Goal: Task Accomplishment & Management: Complete application form

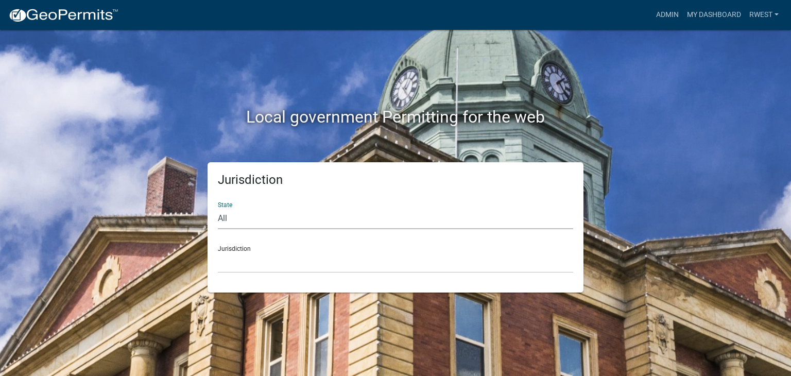
click at [333, 219] on select "All [US_STATE] [US_STATE] [US_STATE] [US_STATE] [US_STATE] [US_STATE] [US_STATE…" at bounding box center [395, 218] width 355 height 21
select select "[US_STATE]"
click at [218, 208] on select "All [US_STATE] [US_STATE] [US_STATE] [US_STATE] [US_STATE] [US_STATE] [US_STATE…" at bounding box center [395, 218] width 355 height 21
drag, startPoint x: 314, startPoint y: 228, endPoint x: 281, endPoint y: 267, distance: 51.2
click at [281, 267] on select "City of [GEOGRAPHIC_DATA], [US_STATE] [GEOGRAPHIC_DATA], [US_STATE][PERSON_NAME…" at bounding box center [395, 262] width 355 height 21
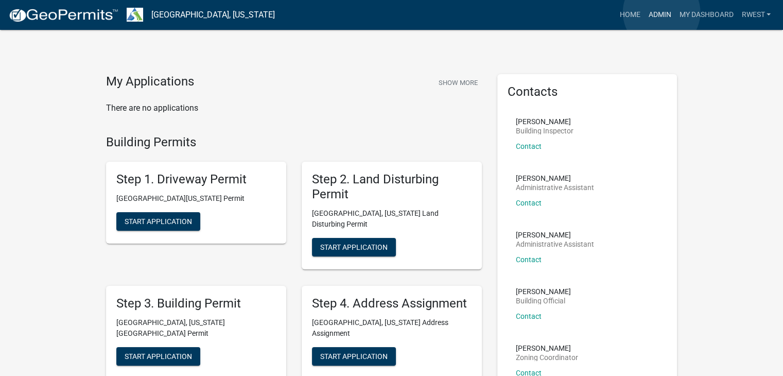
click at [662, 13] on link "Admin" at bounding box center [659, 15] width 31 height 20
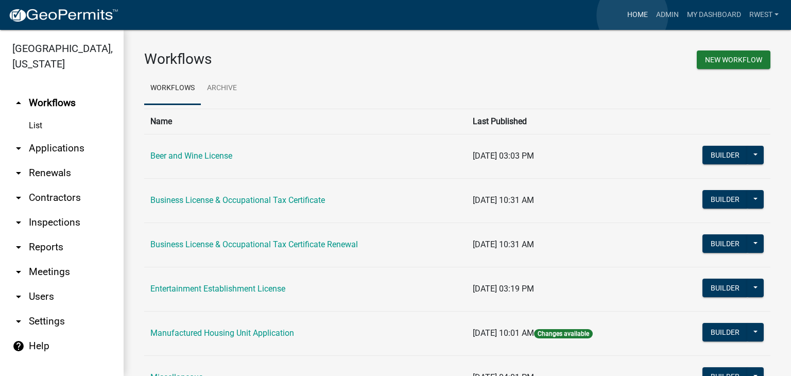
click at [632, 15] on link "Home" at bounding box center [637, 15] width 29 height 20
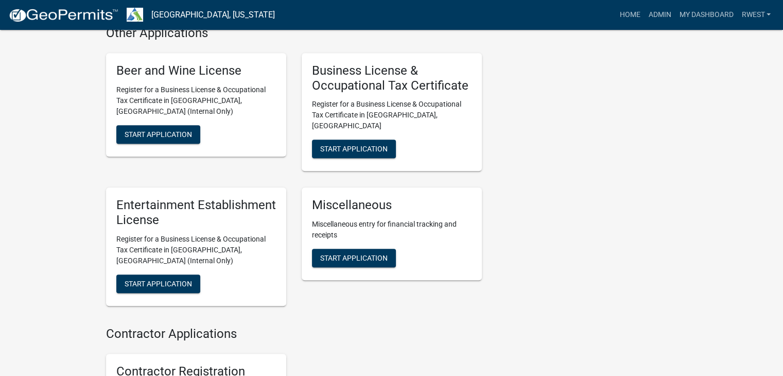
scroll to position [902, 0]
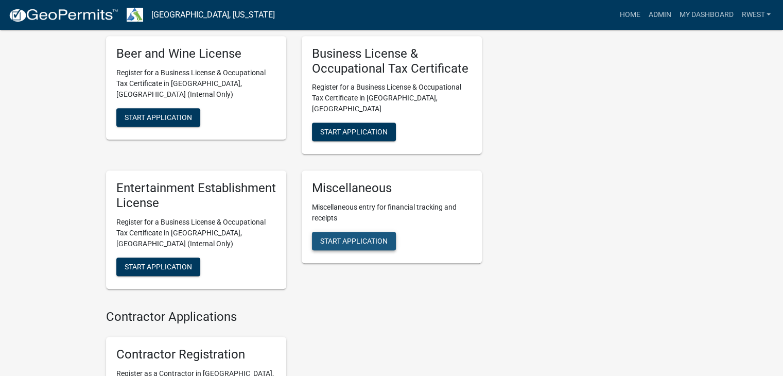
click at [355, 237] on span "Start Application" at bounding box center [353, 241] width 67 height 8
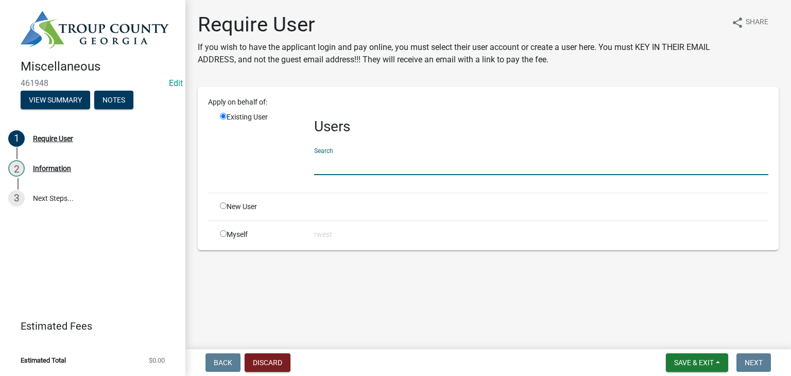
click at [350, 169] on input "text" at bounding box center [541, 164] width 454 height 21
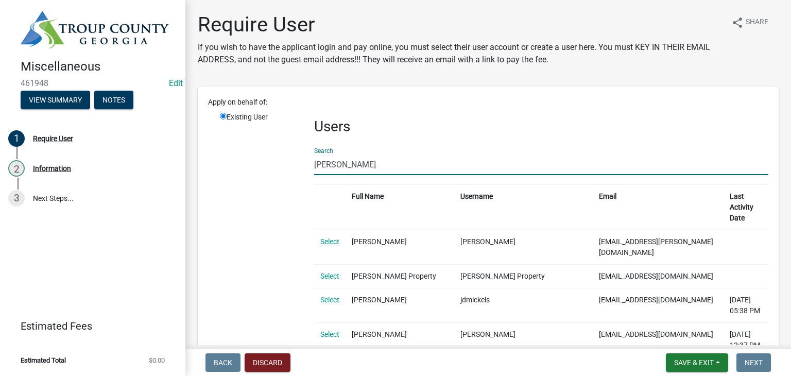
drag, startPoint x: 338, startPoint y: 166, endPoint x: 213, endPoint y: 171, distance: 125.2
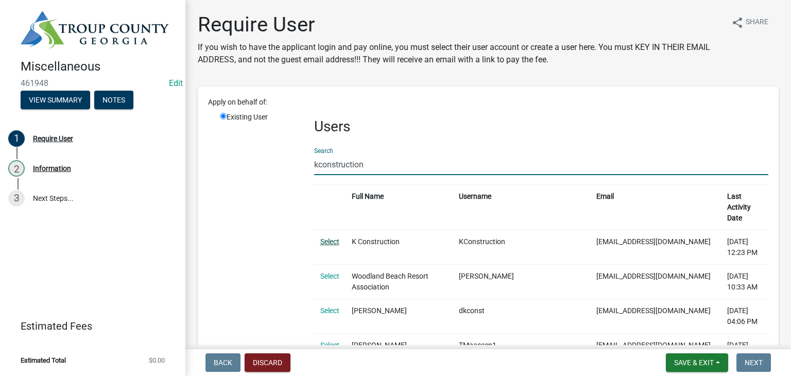
type input "kconstruction"
click at [328, 240] on link "Select" at bounding box center [329, 241] width 19 height 8
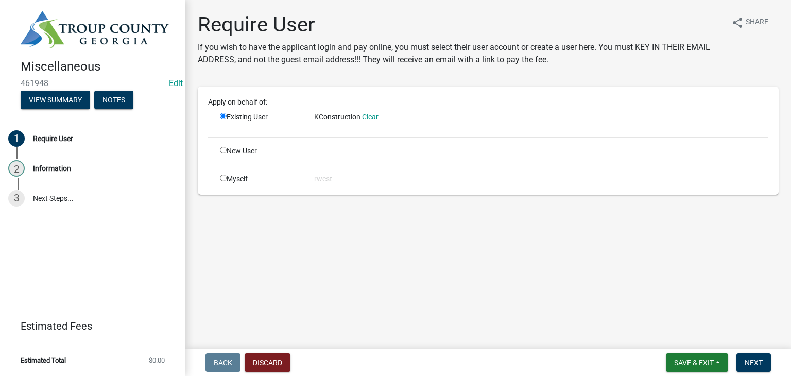
click at [328, 240] on main "Require User If you wish to have the applicant login and pay online, you must s…" at bounding box center [488, 172] width 606 height 345
click at [757, 364] on span "Next" at bounding box center [754, 362] width 18 height 8
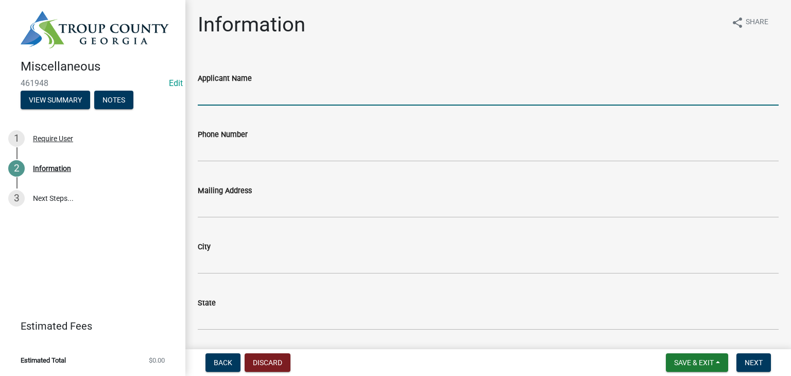
click at [264, 98] on input "Applicant Name" at bounding box center [488, 94] width 581 height 21
type input "M"
click at [264, 98] on input "Applicant Name" at bounding box center [488, 94] width 581 height 21
type input "k"
type input "K"
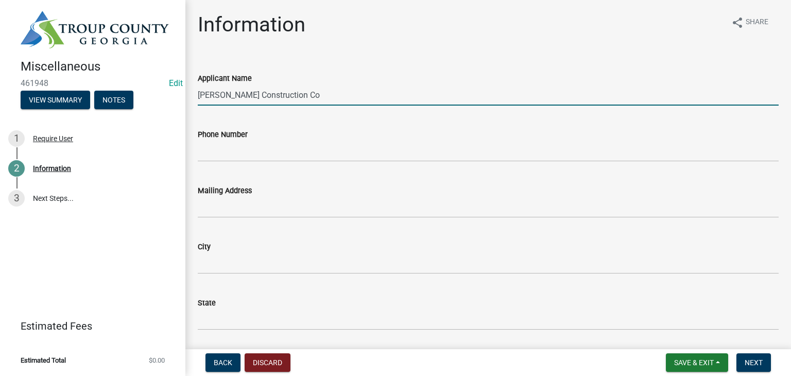
type input "[PERSON_NAME] Construction Co"
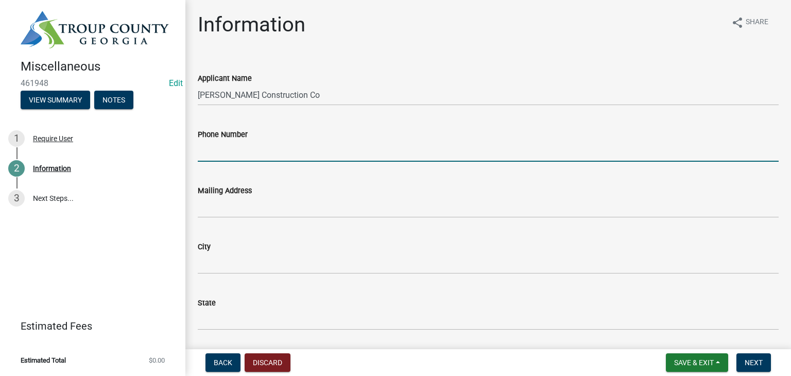
click at [227, 155] on input "Phone Number" at bounding box center [488, 151] width 581 height 21
drag, startPoint x: 257, startPoint y: 150, endPoint x: 118, endPoint y: 168, distance: 140.1
click at [118, 168] on div "Miscellaneous 461948 Edit View Summary Notes 1 Require User 2 Information 3 Nex…" at bounding box center [395, 188] width 791 height 376
type input "[PHONE_NUMBER]"
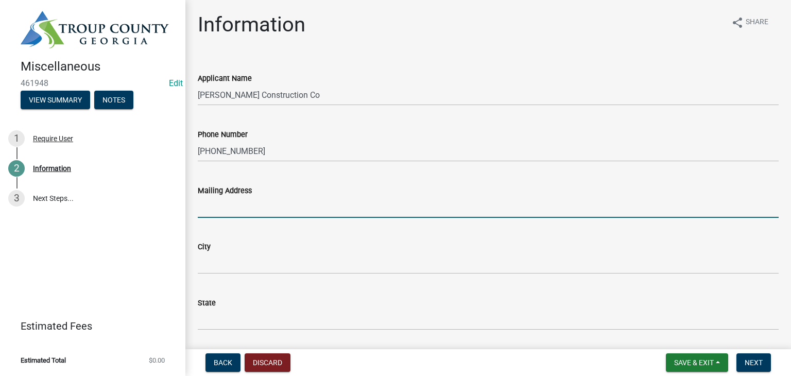
click at [225, 208] on input "Mailing Address" at bounding box center [488, 207] width 581 height 21
type input "[PERSON_NAME] Drive"
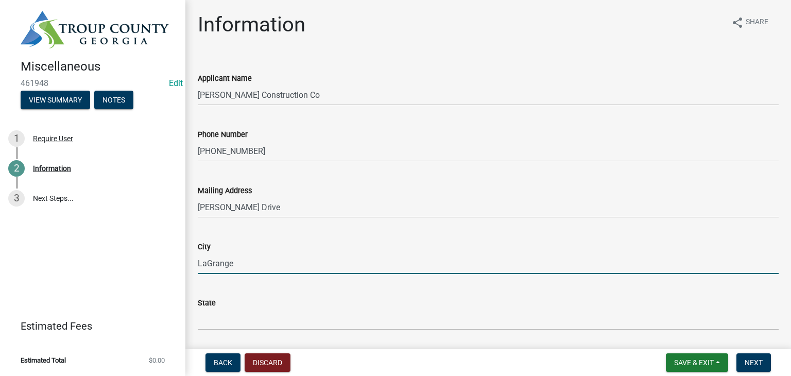
type input "LaGrange"
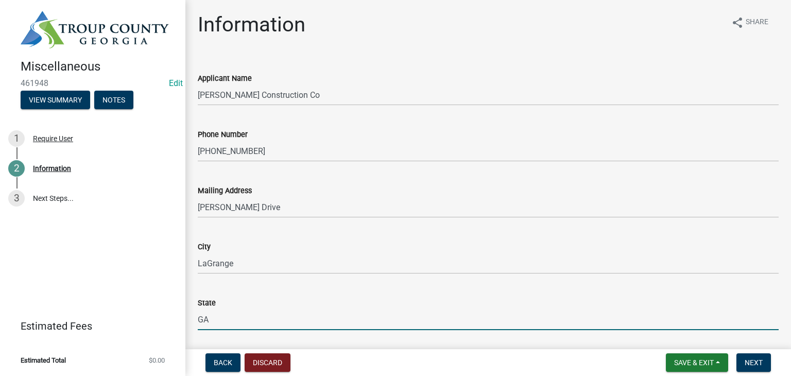
type input "GA"
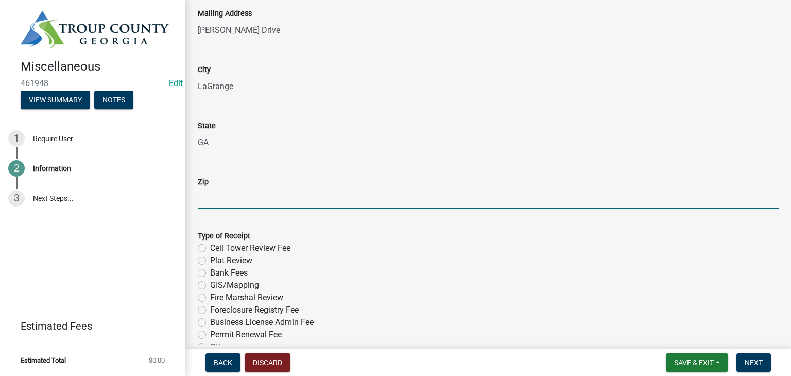
scroll to position [92, 0]
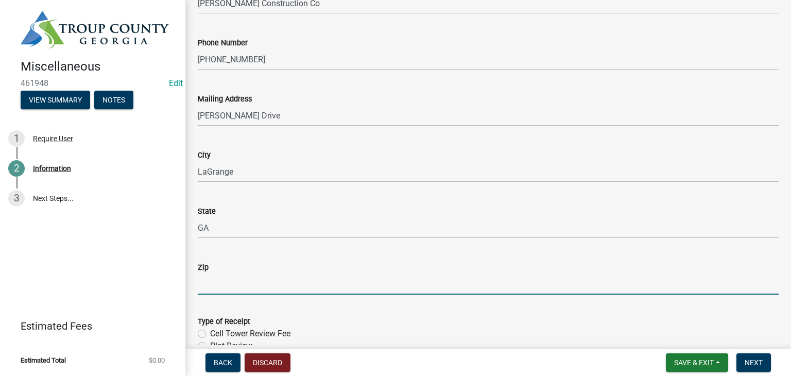
click at [216, 284] on input "Zip" at bounding box center [488, 283] width 581 height 21
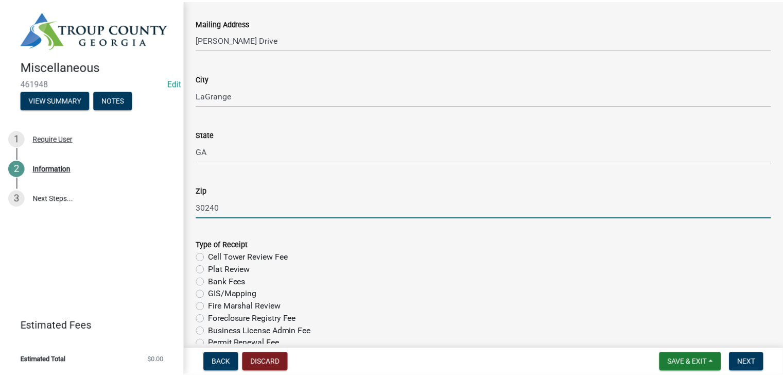
scroll to position [234, 0]
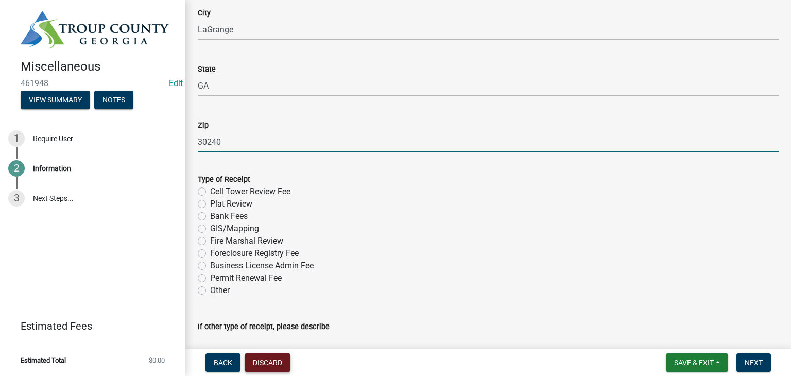
type input "30240"
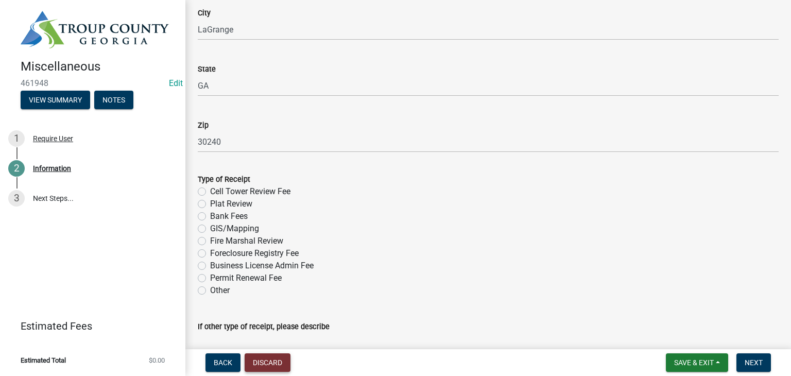
click at [282, 363] on button "Discard" at bounding box center [268, 362] width 46 height 19
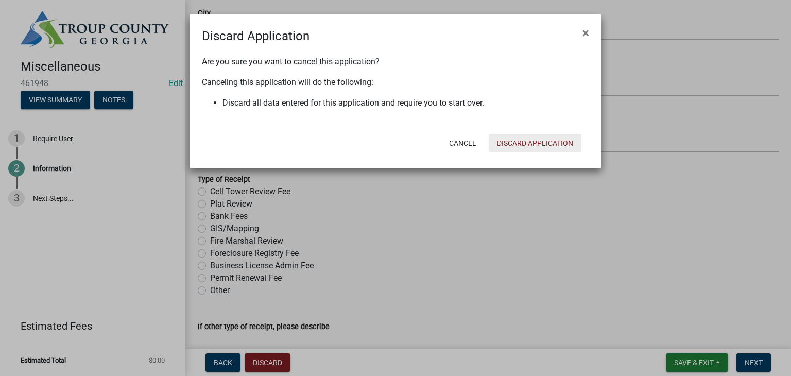
click at [539, 143] on button "Discard Application" at bounding box center [535, 143] width 93 height 19
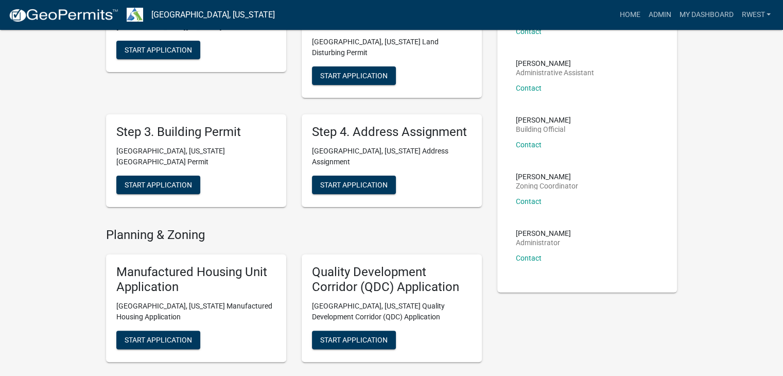
scroll to position [167, 0]
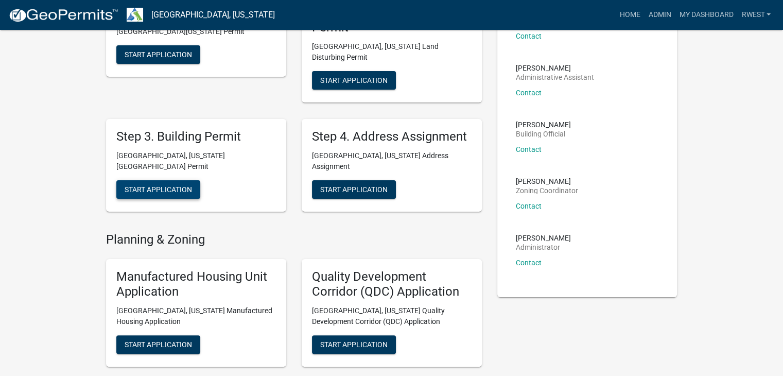
click at [160, 185] on span "Start Application" at bounding box center [158, 189] width 67 height 8
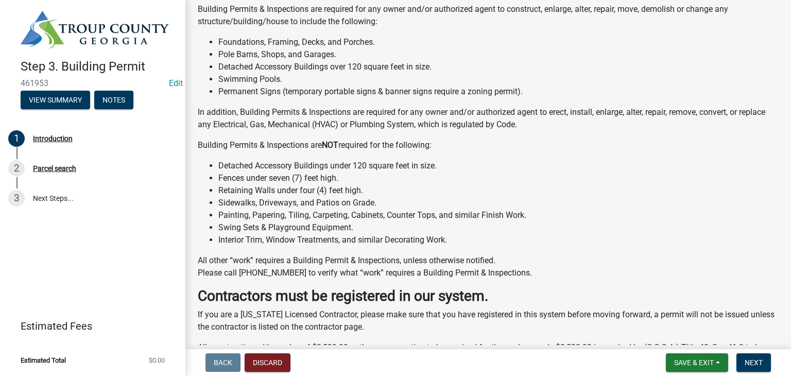
scroll to position [297, 0]
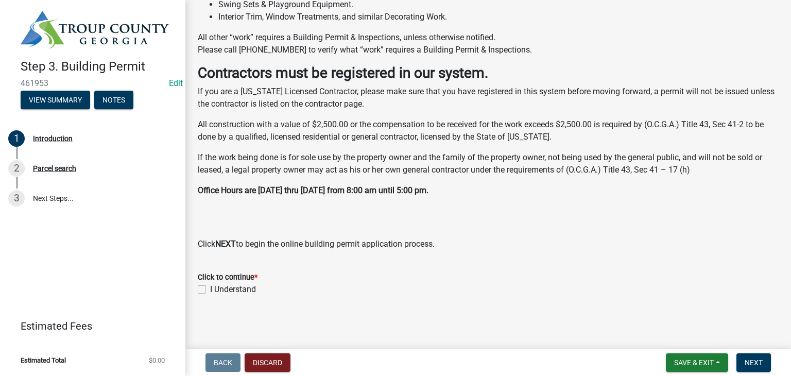
click at [210, 291] on label "I Understand" at bounding box center [233, 289] width 46 height 12
click at [210, 290] on input "I Understand" at bounding box center [213, 286] width 7 height 7
checkbox input "true"
click at [749, 365] on span "Next" at bounding box center [754, 362] width 18 height 8
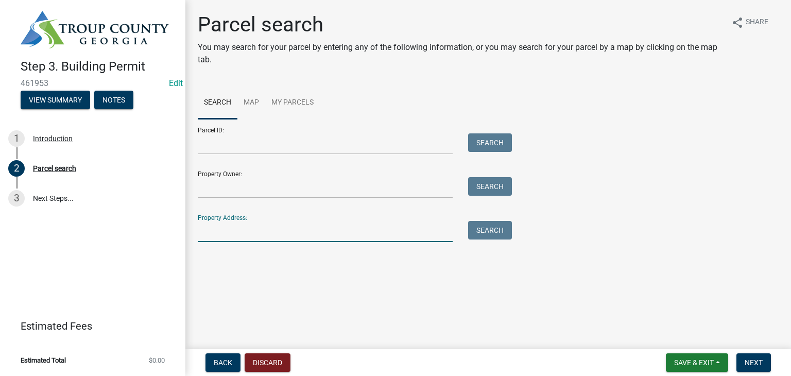
click at [218, 231] on input "Property Address:" at bounding box center [325, 231] width 255 height 21
type input "[STREET_ADDRESS]"
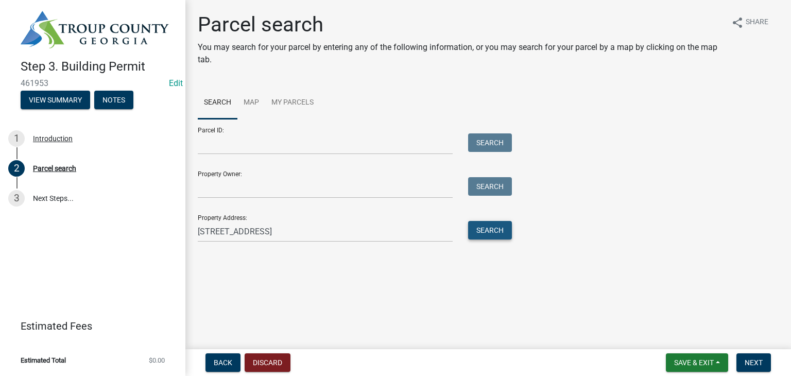
click at [489, 233] on button "Search" at bounding box center [490, 230] width 44 height 19
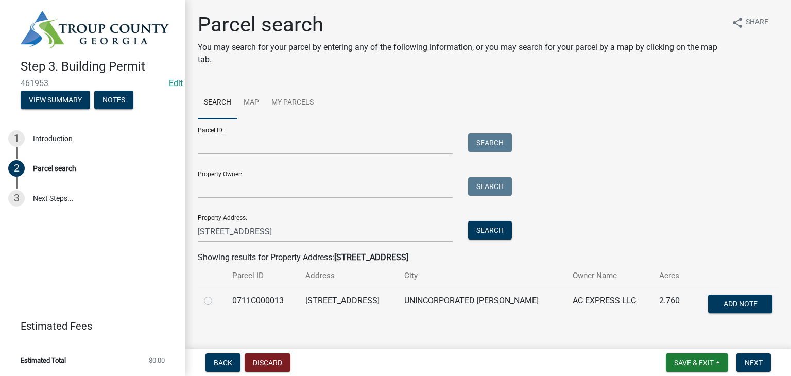
click at [216, 295] on label at bounding box center [216, 295] width 0 height 0
click at [216, 301] on input "radio" at bounding box center [219, 298] width 7 height 7
radio input "true"
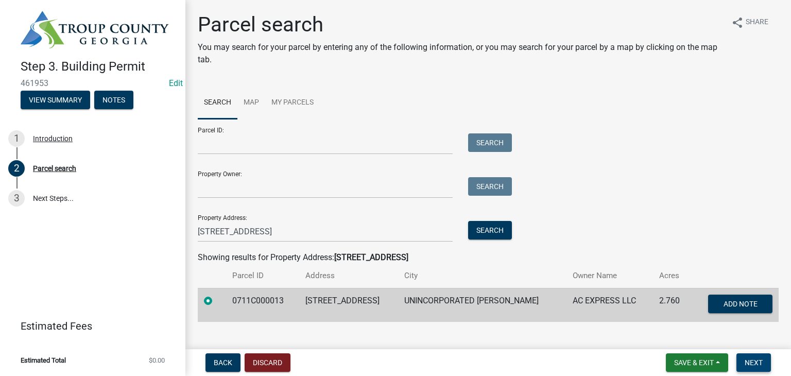
click at [758, 361] on span "Next" at bounding box center [754, 362] width 18 height 8
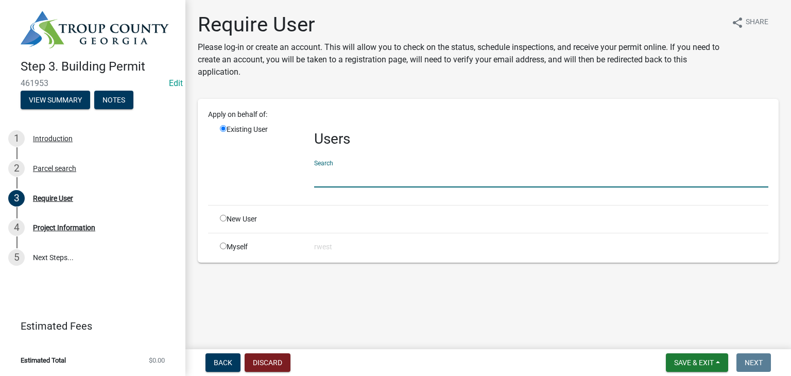
click at [397, 180] on input "text" at bounding box center [541, 176] width 454 height 21
type input "kconstruction"
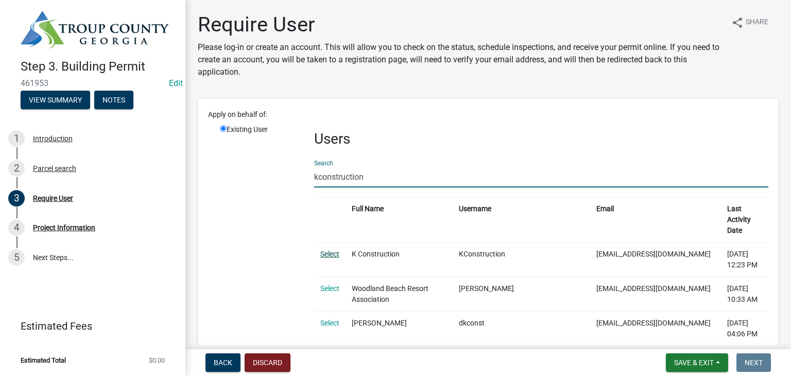
click at [334, 254] on link "Select" at bounding box center [329, 254] width 19 height 8
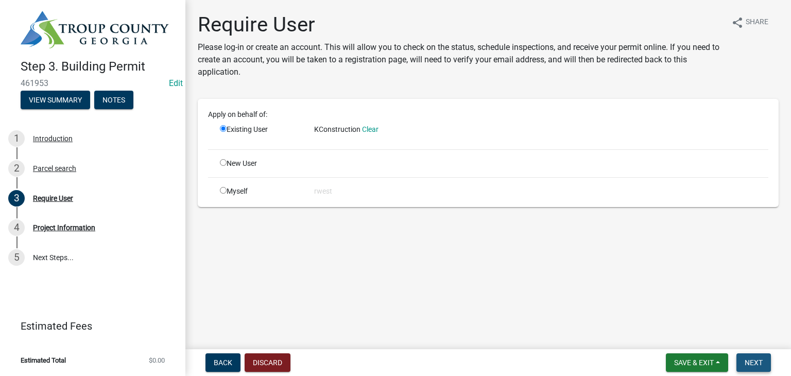
click at [756, 359] on span "Next" at bounding box center [754, 362] width 18 height 8
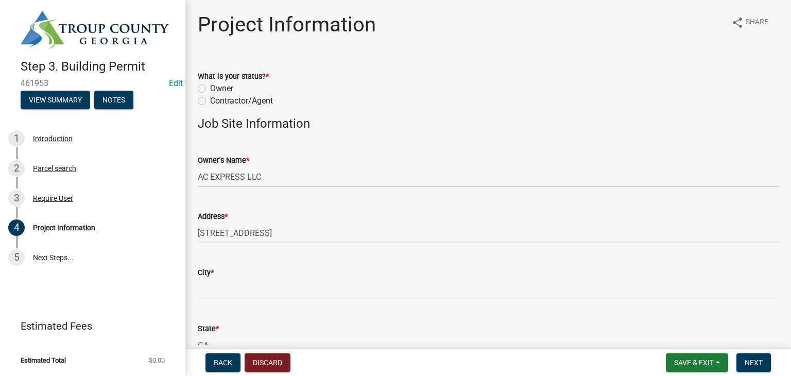
click at [210, 101] on label "Contractor/Agent" at bounding box center [241, 101] width 63 height 12
click at [210, 101] on input "Contractor/Agent" at bounding box center [213, 98] width 7 height 7
radio input "true"
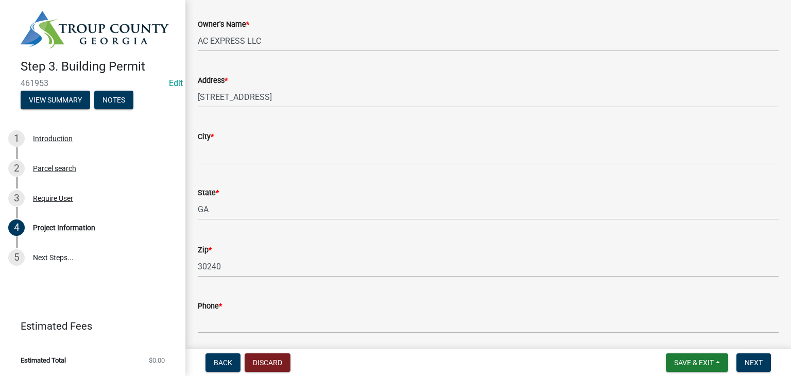
scroll to position [146, 0]
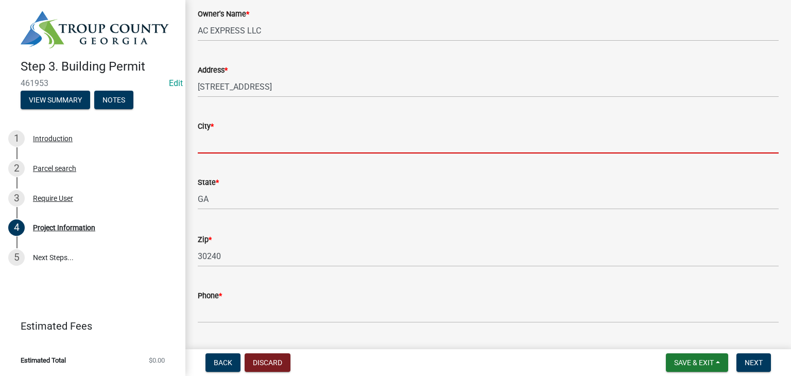
click at [223, 136] on input "City *" at bounding box center [488, 142] width 581 height 21
type input "LaGrange"
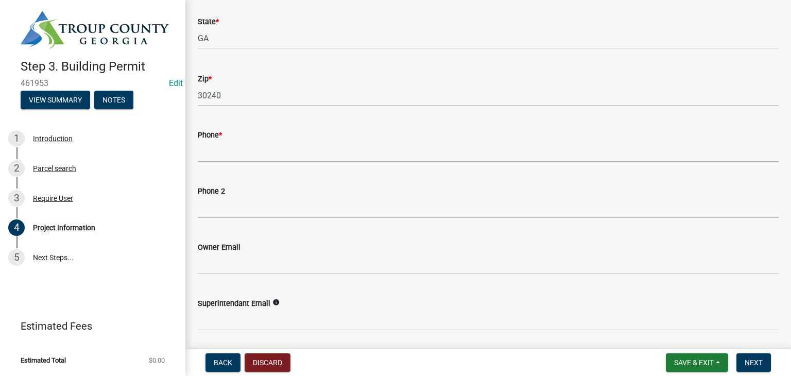
scroll to position [339, 0]
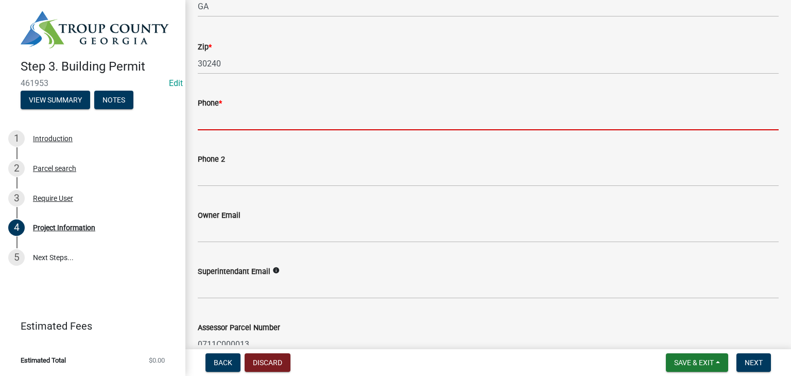
click at [203, 116] on input "Phone *" at bounding box center [488, 119] width 581 height 21
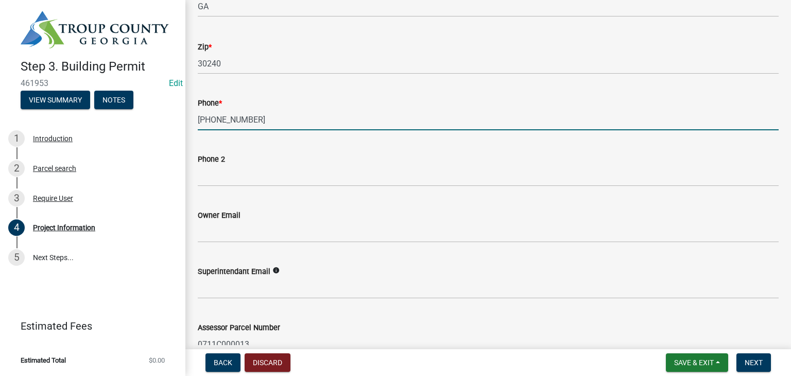
type input "[PHONE_NUMBER]"
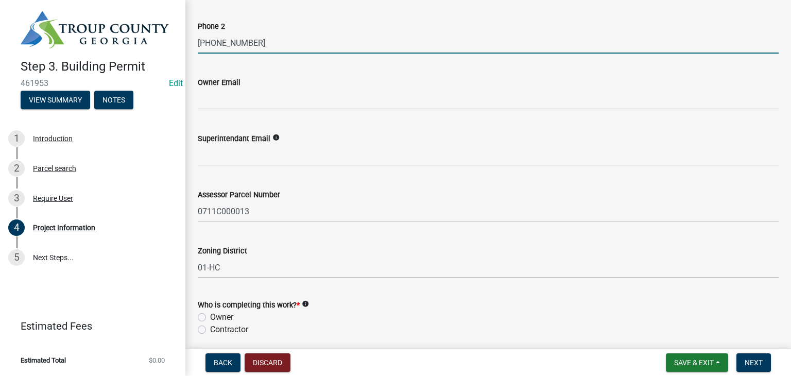
scroll to position [487, 0]
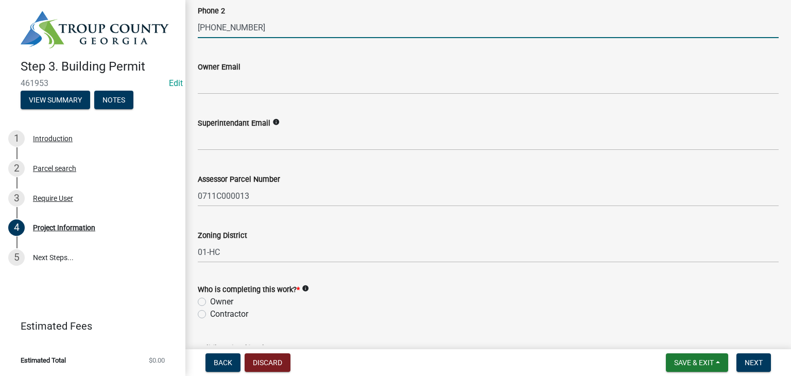
type input "[PHONE_NUMBER]"
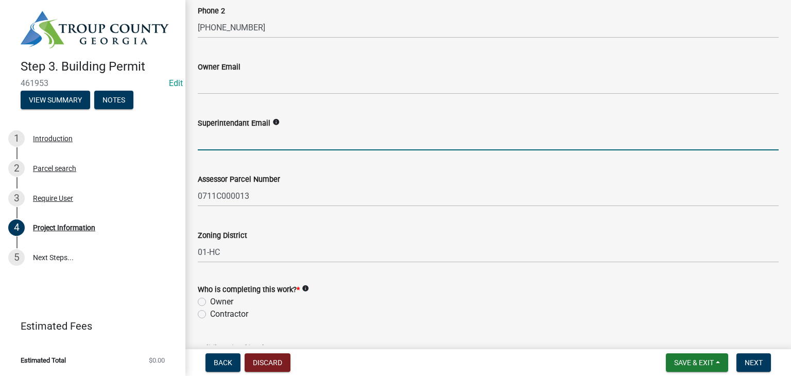
click at [214, 140] on input "Superintendant Email" at bounding box center [488, 139] width 581 height 21
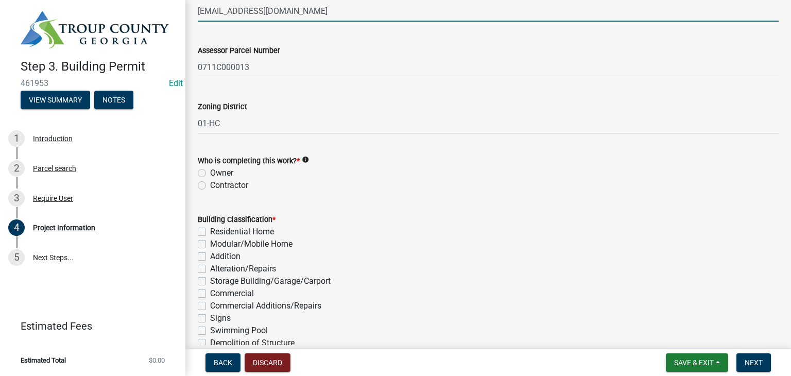
scroll to position [625, 0]
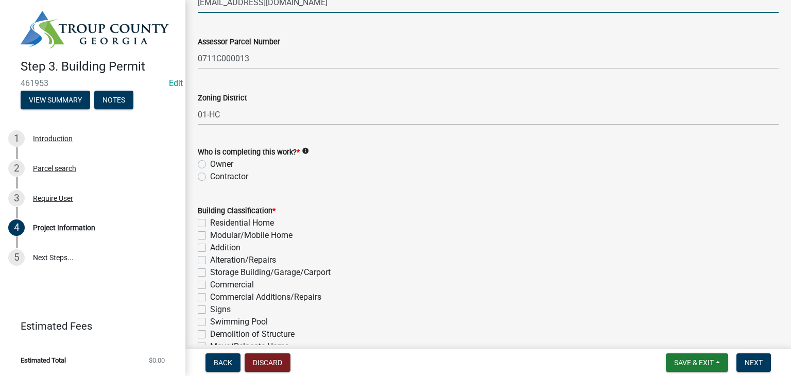
type input "[EMAIL_ADDRESS][DOMAIN_NAME]"
click at [210, 175] on label "Contractor" at bounding box center [229, 176] width 38 height 12
click at [210, 175] on input "Contractor" at bounding box center [213, 173] width 7 height 7
radio input "true"
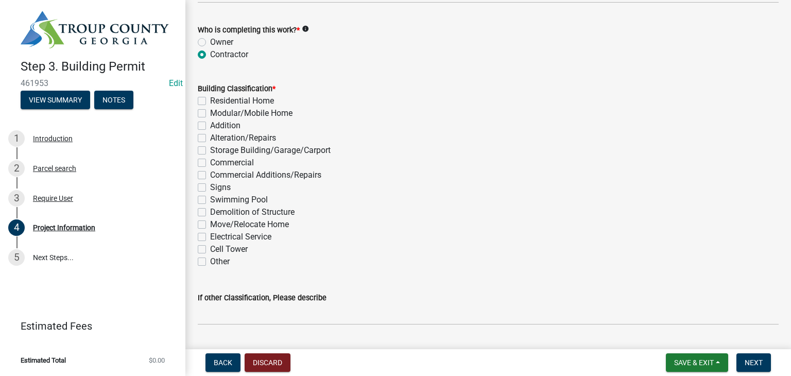
scroll to position [748, 0]
click at [210, 213] on label "Demolition of Structure" at bounding box center [252, 210] width 84 height 12
click at [210, 211] on input "Demolition of Structure" at bounding box center [213, 207] width 7 height 7
checkbox input "true"
checkbox input "false"
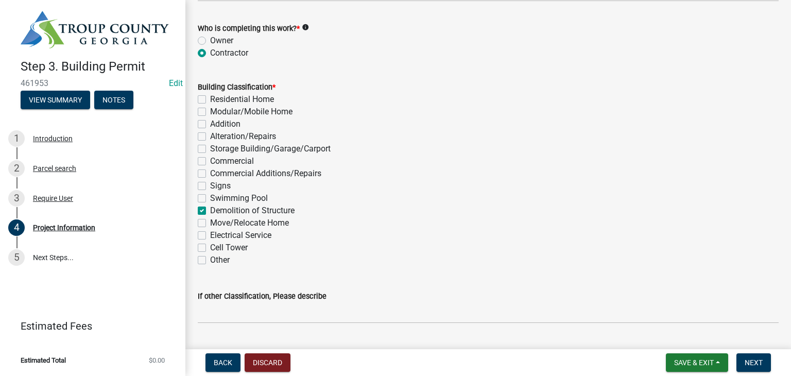
checkbox input "false"
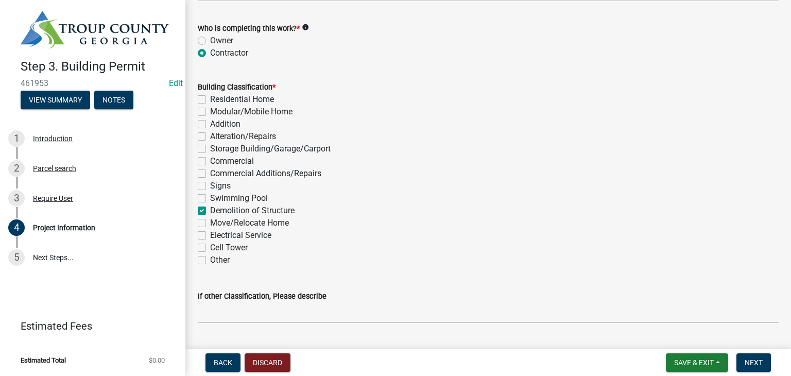
checkbox input "false"
checkbox input "true"
checkbox input "false"
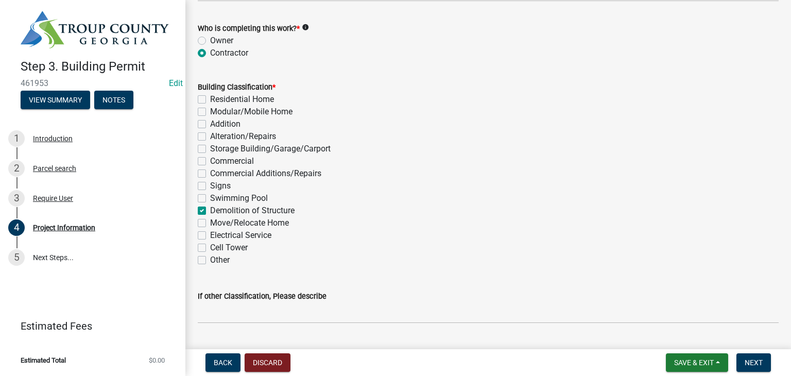
checkbox input "false"
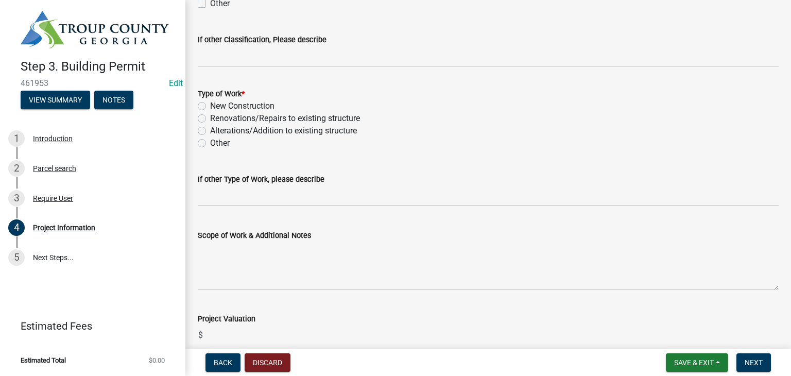
scroll to position [1001, 0]
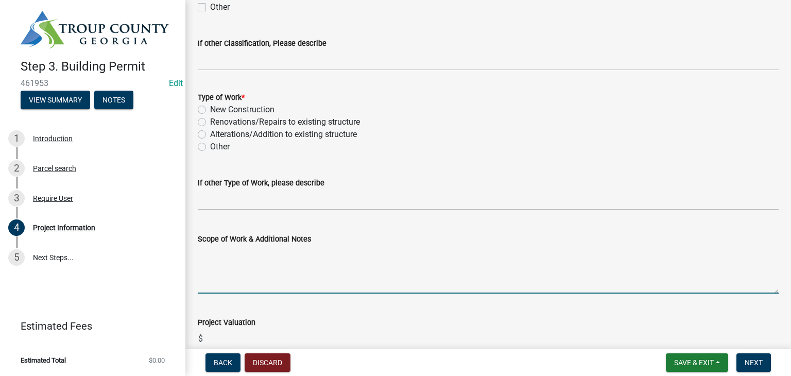
click at [236, 276] on textarea "Scope of Work & Additional Notes" at bounding box center [488, 269] width 581 height 48
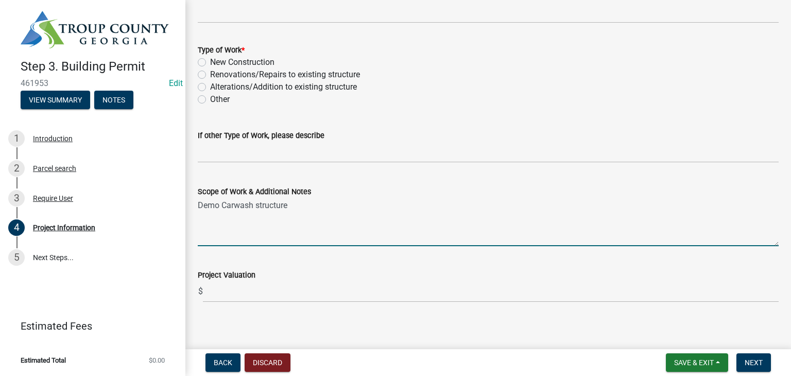
scroll to position [1055, 0]
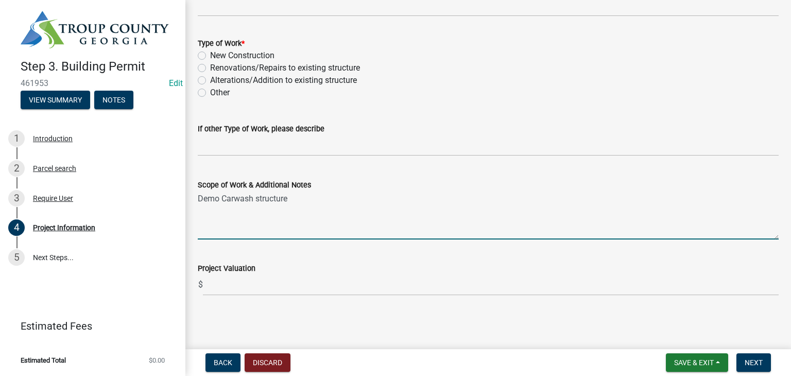
type textarea "Demo Carwash structure"
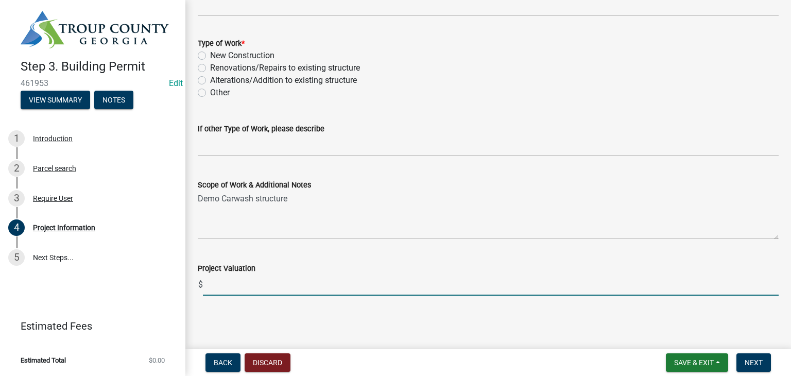
click at [244, 285] on input "text" at bounding box center [491, 284] width 576 height 21
type input "100"
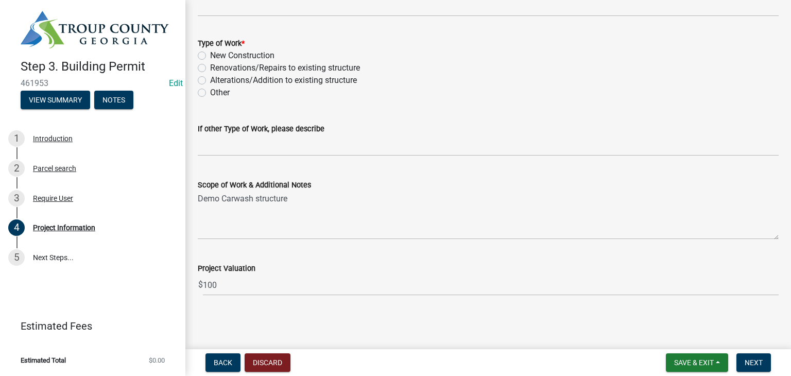
click at [210, 93] on label "Other" at bounding box center [220, 93] width 20 height 12
click at [210, 93] on input "Other" at bounding box center [213, 90] width 7 height 7
radio input "true"
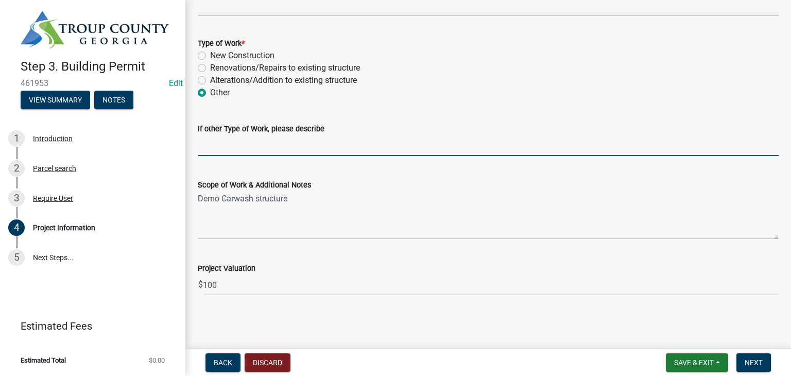
click at [218, 147] on input "If other Type of Work, please describe" at bounding box center [488, 145] width 581 height 21
type input "Demolition"
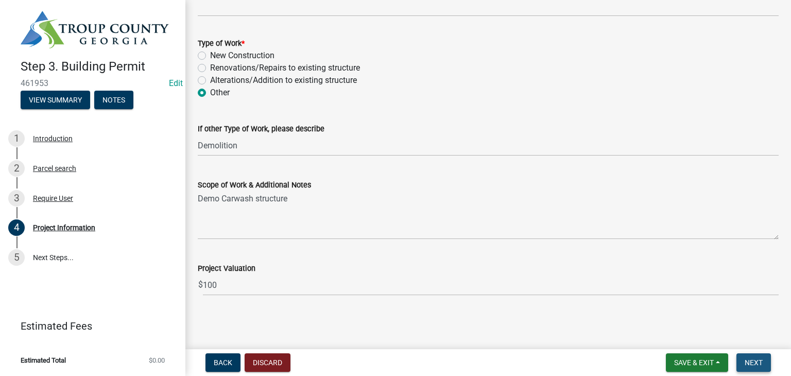
click at [760, 364] on span "Next" at bounding box center [754, 362] width 18 height 8
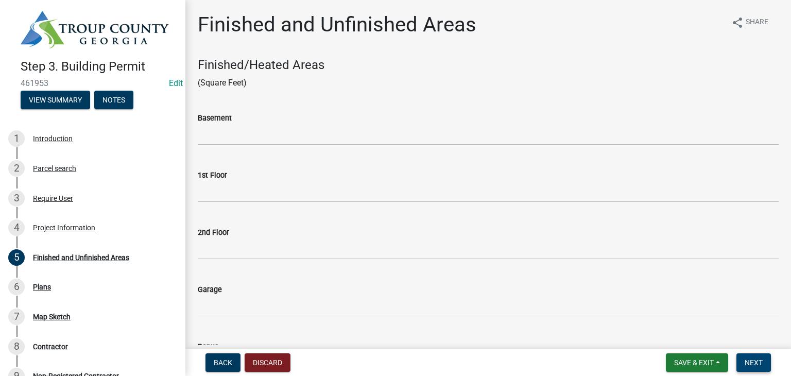
click at [756, 361] on span "Next" at bounding box center [754, 362] width 18 height 8
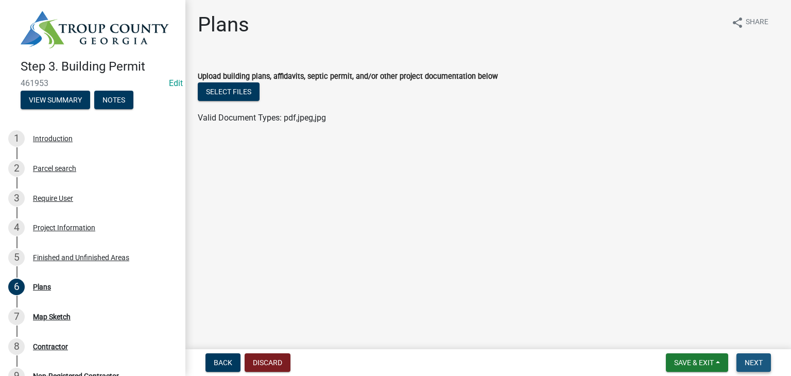
click at [758, 365] on span "Next" at bounding box center [754, 362] width 18 height 8
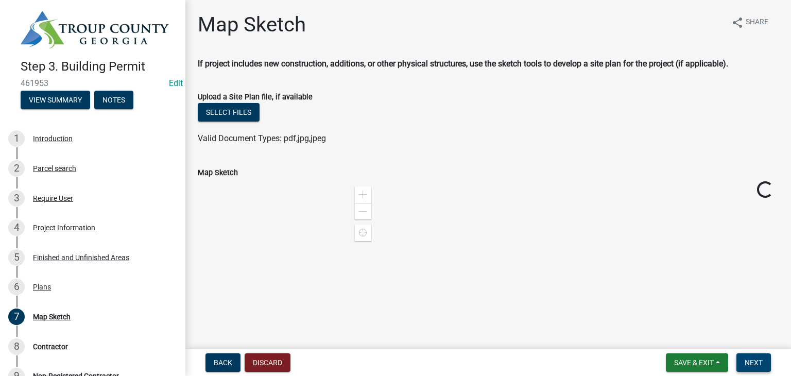
click at [758, 366] on span "Next" at bounding box center [754, 362] width 18 height 8
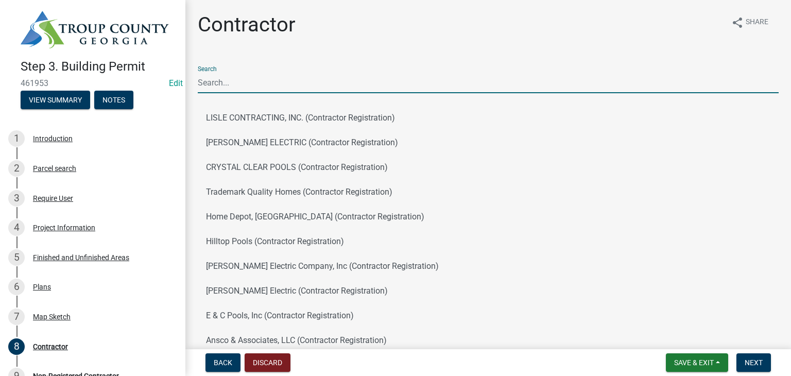
click at [218, 82] on input "Search" at bounding box center [488, 82] width 581 height 21
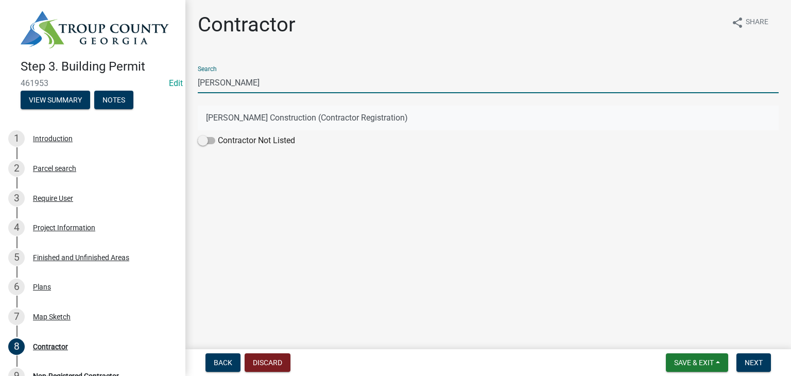
type input "[PERSON_NAME]"
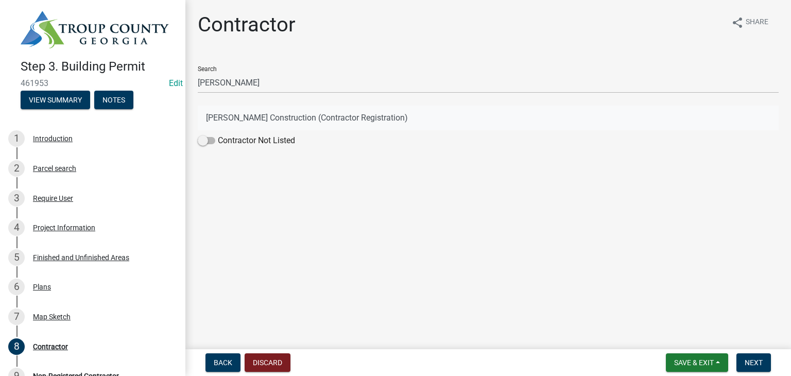
click at [251, 118] on button "[PERSON_NAME] Construction (Contractor Registration)" at bounding box center [488, 118] width 581 height 25
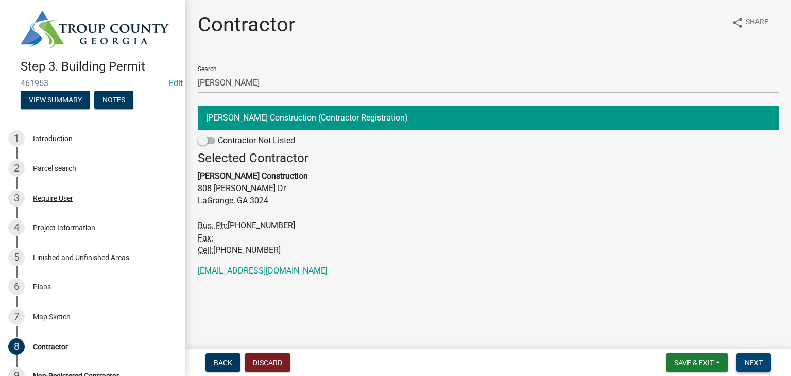
click at [762, 358] on span "Next" at bounding box center [754, 362] width 18 height 8
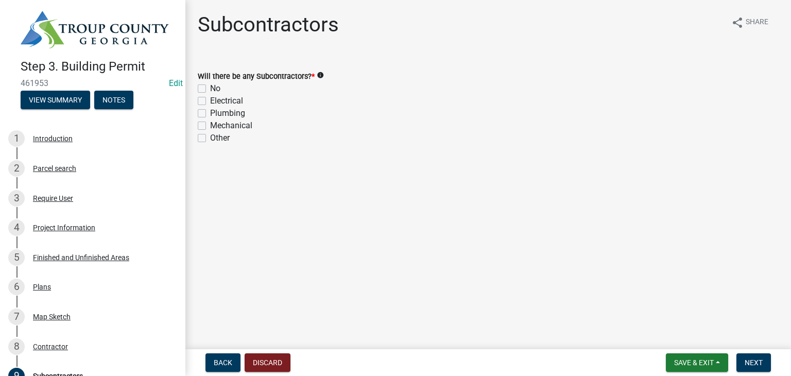
click at [206, 93] on div "No" at bounding box center [488, 88] width 581 height 12
click at [210, 87] on label "No" at bounding box center [215, 88] width 10 height 12
click at [210, 87] on input "No" at bounding box center [213, 85] width 7 height 7
checkbox input "true"
checkbox input "false"
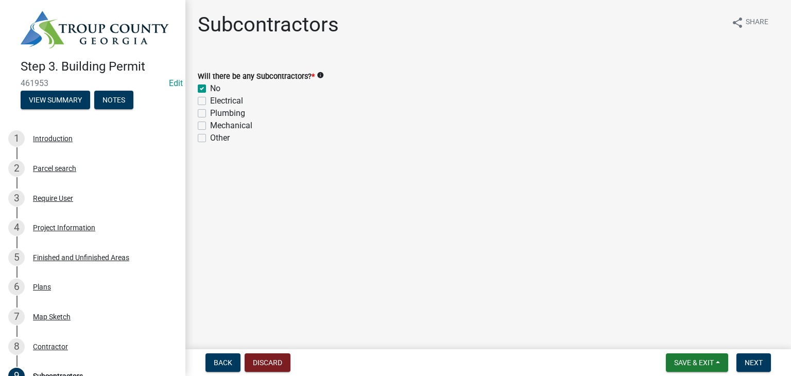
checkbox input "false"
click at [753, 367] on button "Next" at bounding box center [753, 362] width 34 height 19
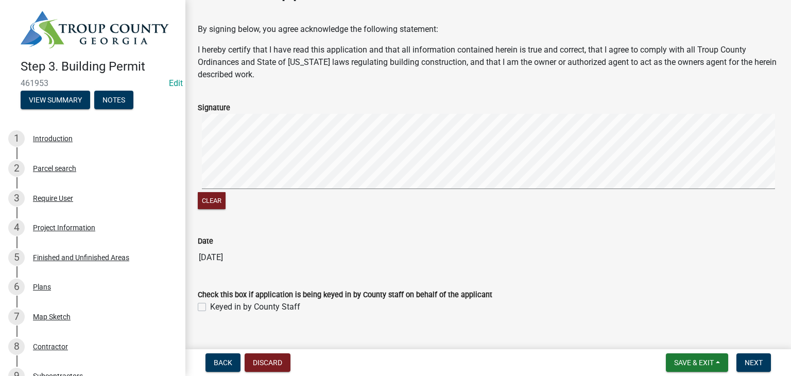
scroll to position [51, 0]
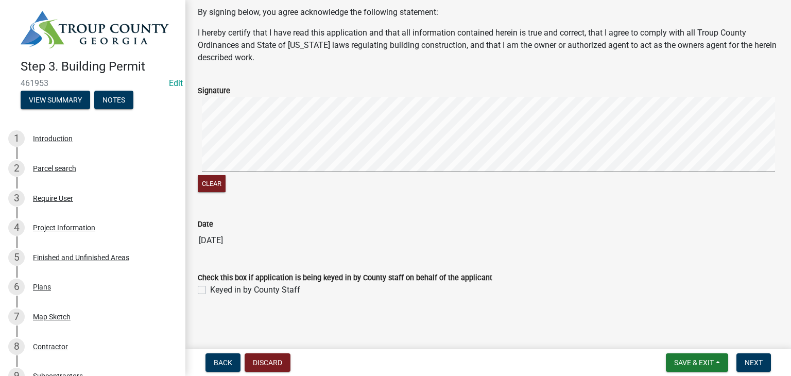
click at [210, 291] on label "Keyed in by County Staff" at bounding box center [255, 290] width 90 height 12
click at [210, 290] on input "Keyed in by County Staff" at bounding box center [213, 287] width 7 height 7
checkbox input "true"
click at [762, 362] on span "Next" at bounding box center [754, 362] width 18 height 8
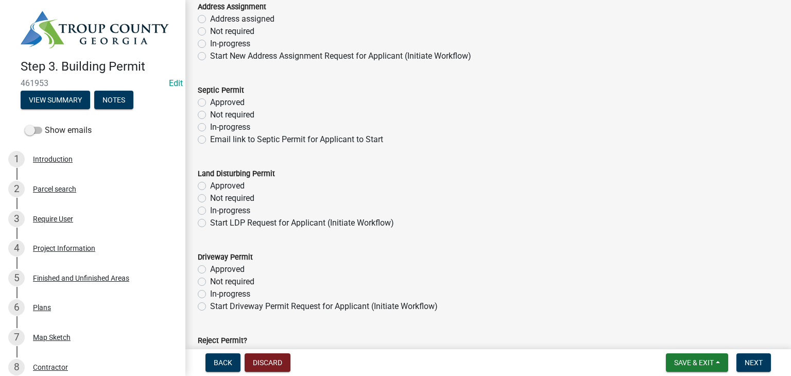
scroll to position [149, 0]
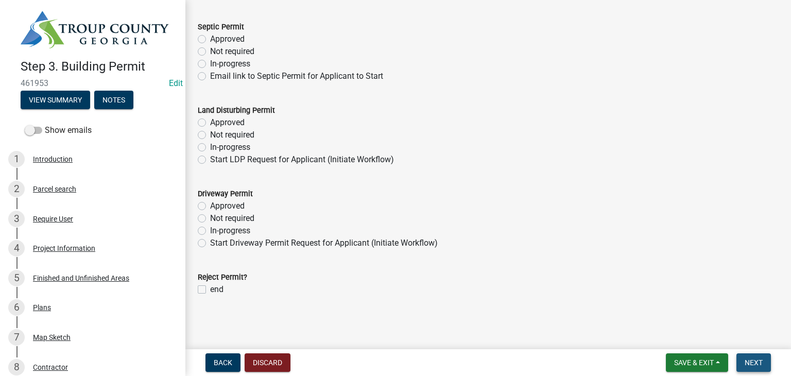
click at [758, 365] on span "Next" at bounding box center [754, 362] width 18 height 8
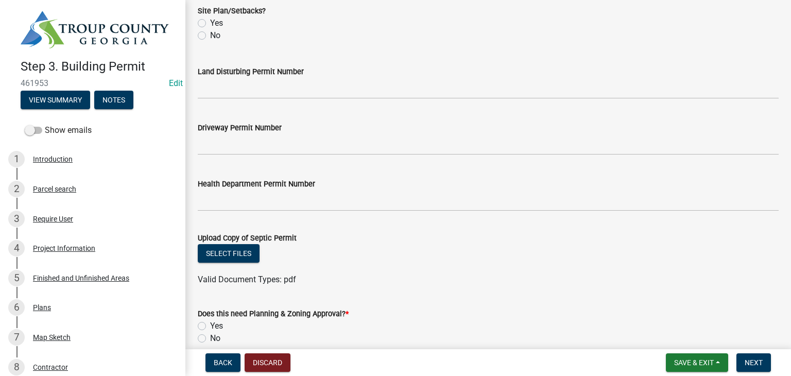
scroll to position [475, 0]
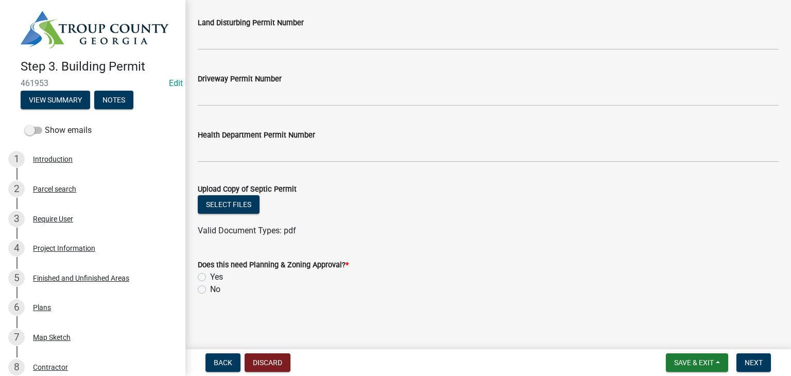
click at [210, 290] on label "No" at bounding box center [215, 289] width 10 height 12
click at [210, 290] on input "No" at bounding box center [213, 286] width 7 height 7
radio input "true"
click at [753, 363] on span "Next" at bounding box center [754, 362] width 18 height 8
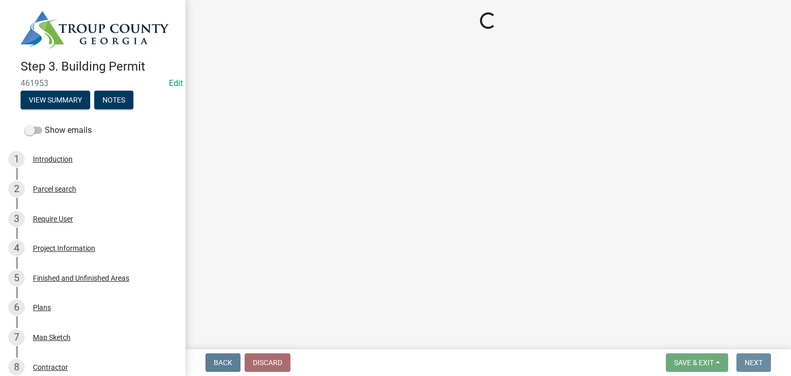
scroll to position [0, 0]
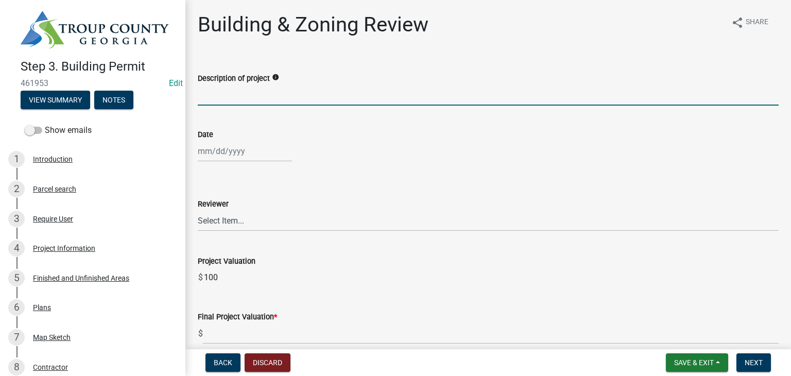
click at [213, 101] on input "Description of project" at bounding box center [488, 94] width 581 height 21
type input "Demo Automatic Car Washes - 3"
select select "8"
select select "2025"
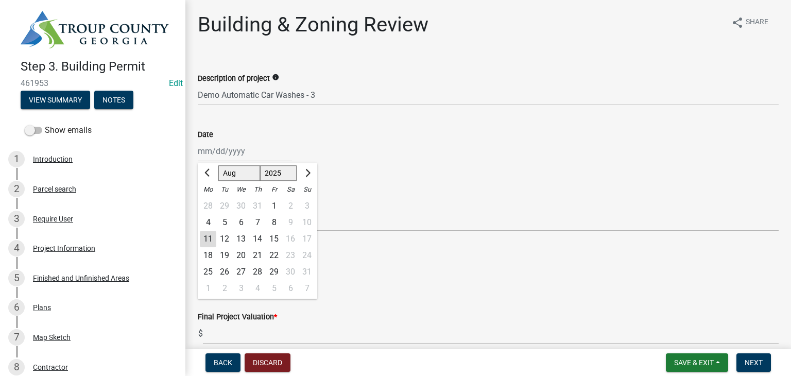
click at [237, 159] on div "[PERSON_NAME] Feb Mar Apr [PERSON_NAME][DATE] Oct Nov [DATE] 1526 1527 1528 152…" at bounding box center [245, 151] width 94 height 21
click at [211, 238] on div "11" at bounding box center [208, 239] width 16 height 16
type input "[DATE]"
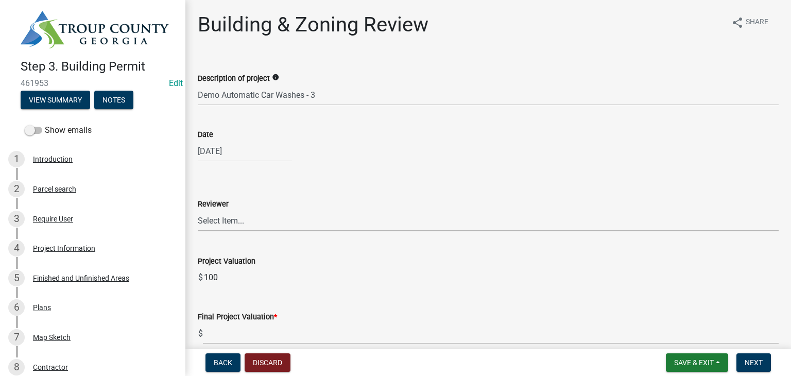
click at [232, 220] on select "Select Item... [PERSON_NAME] [PERSON_NAME] [PERSON_NAME] [PERSON_NAME] [PERSON_…" at bounding box center [488, 220] width 581 height 21
click at [198, 210] on select "Select Item... [PERSON_NAME] [PERSON_NAME] [PERSON_NAME] [PERSON_NAME] [PERSON_…" at bounding box center [488, 220] width 581 height 21
select select "947daff0-9e7f-4afb-971e-5291e3092dff"
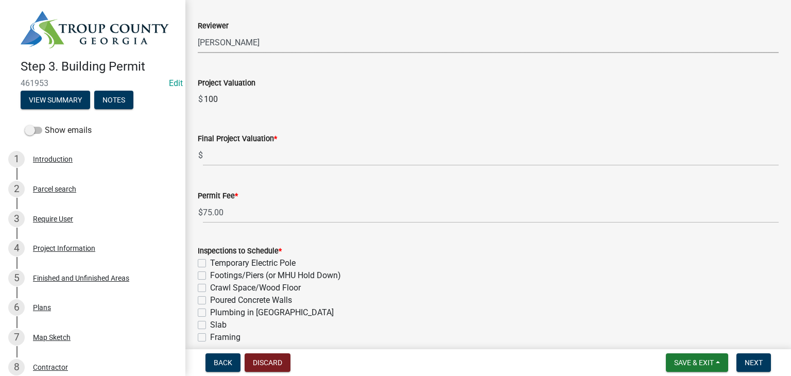
scroll to position [193, 0]
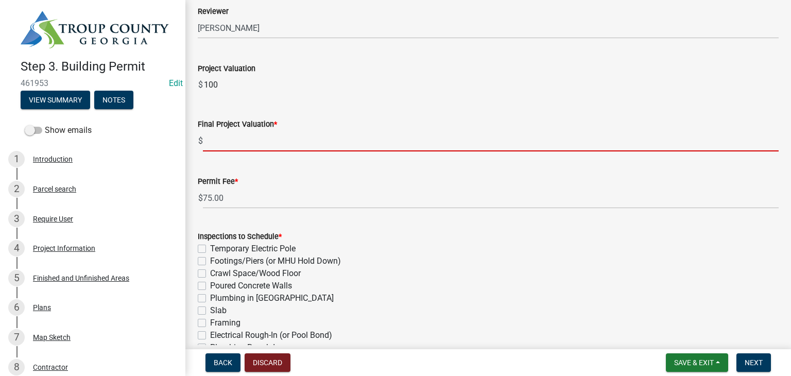
click at [219, 138] on input "text" at bounding box center [491, 140] width 576 height 21
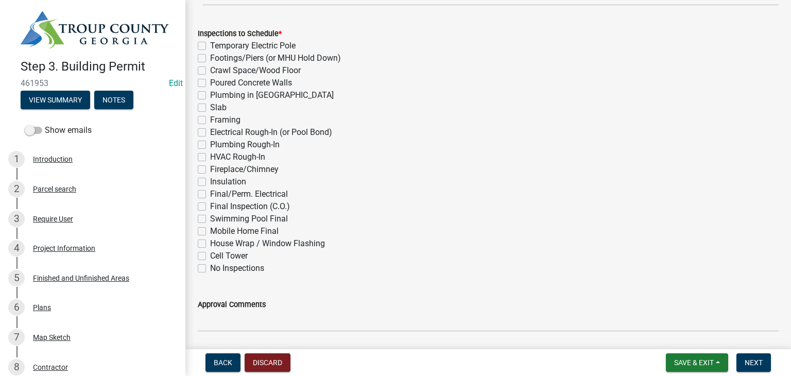
scroll to position [430, 0]
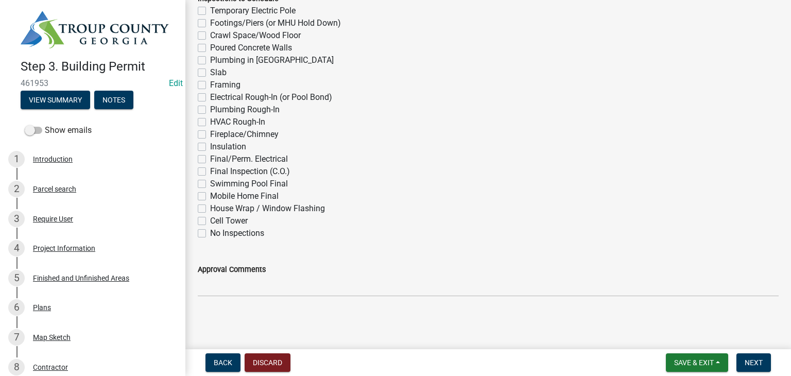
type input "100"
click at [210, 174] on label "Final Inspection (C.O.)" at bounding box center [250, 171] width 80 height 12
click at [210, 172] on input "Final Inspection (C.O.)" at bounding box center [213, 168] width 7 height 7
checkbox input "true"
checkbox input "false"
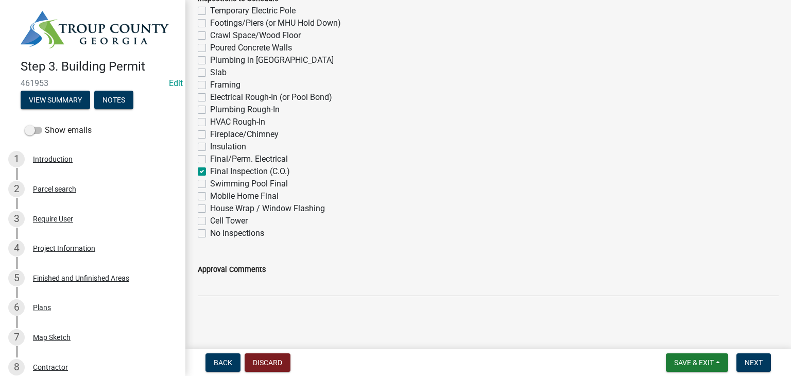
checkbox input "false"
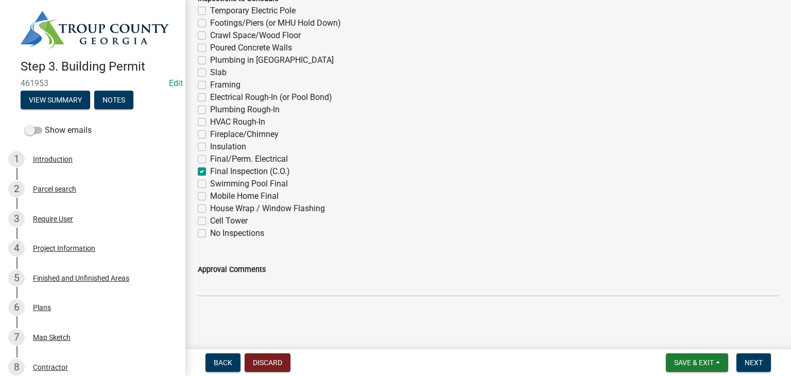
checkbox input "false"
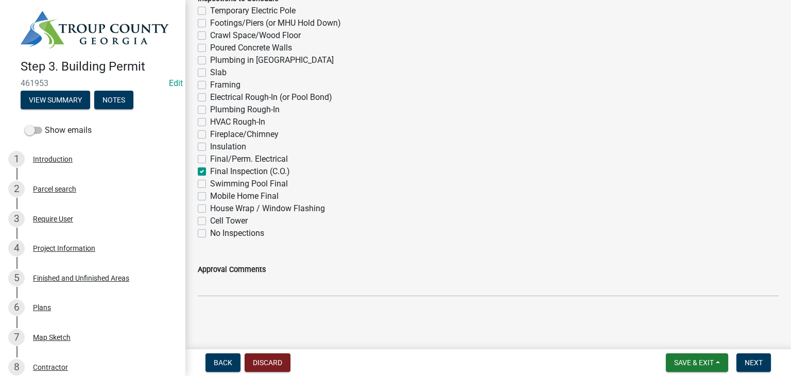
checkbox input "false"
checkbox input "true"
checkbox input "false"
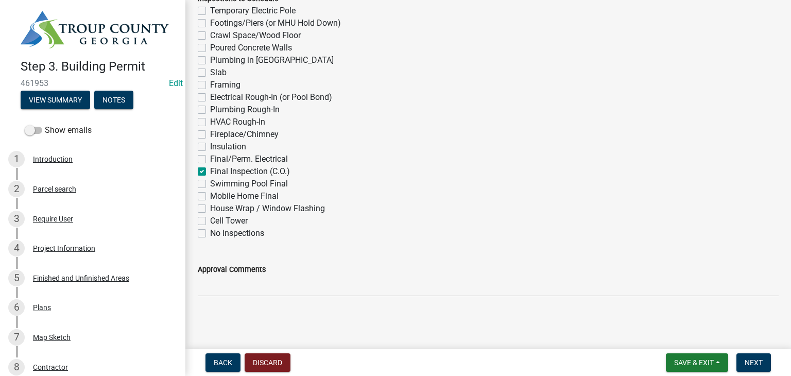
checkbox input "false"
click at [210, 171] on label "Final Inspection (C.O.)" at bounding box center [250, 171] width 80 height 12
click at [210, 171] on input "Final Inspection (C.O.)" at bounding box center [213, 168] width 7 height 7
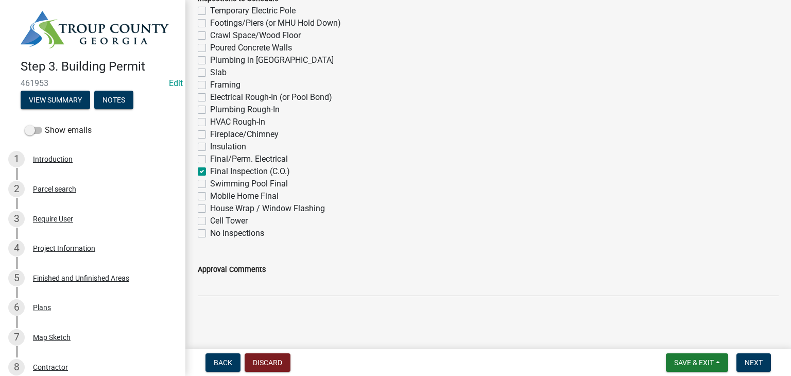
checkbox input "false"
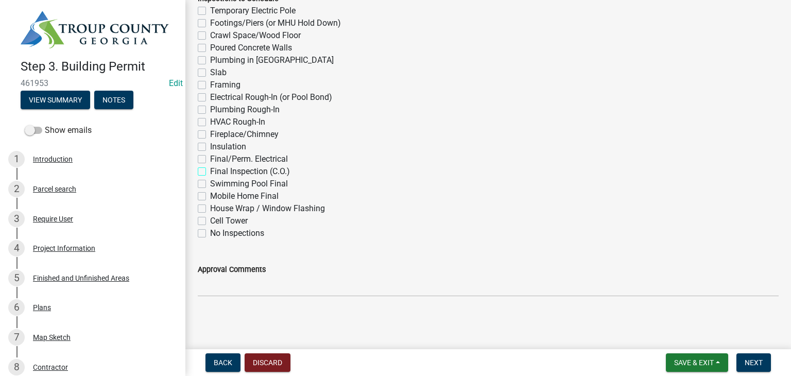
checkbox input "false"
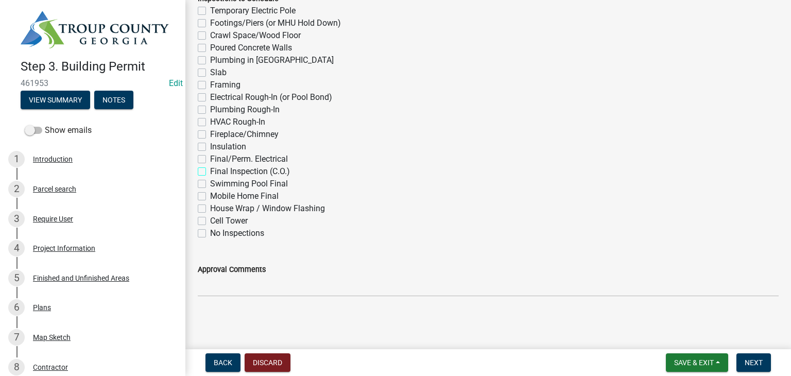
checkbox input "false"
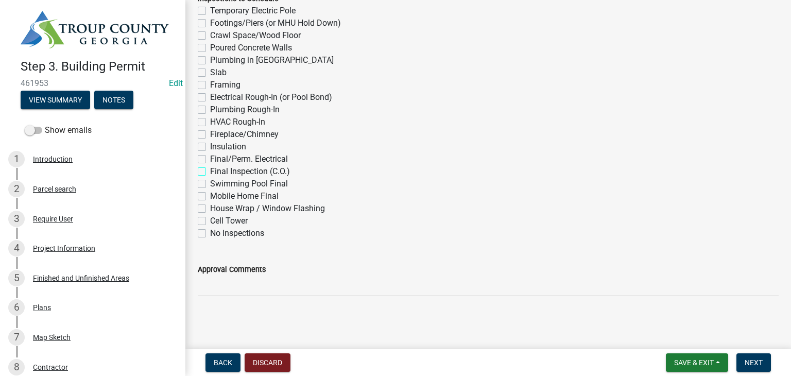
checkbox input "false"
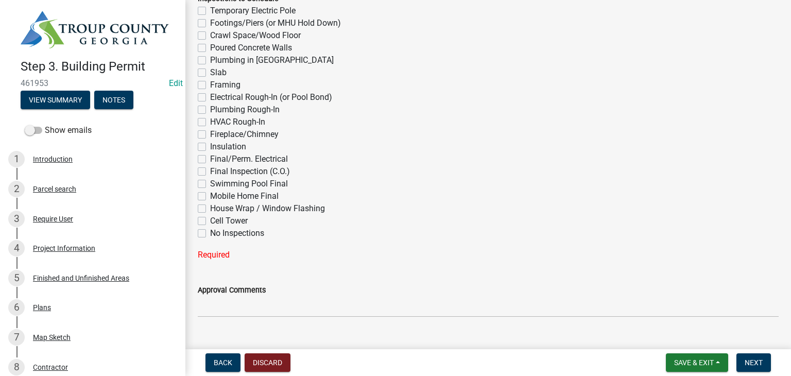
click at [206, 174] on div "Final Inspection (C.O.)" at bounding box center [488, 171] width 581 height 12
click at [210, 171] on label "Final Inspection (C.O.)" at bounding box center [250, 171] width 80 height 12
click at [210, 171] on input "Final Inspection (C.O.)" at bounding box center [213, 168] width 7 height 7
checkbox input "true"
checkbox input "false"
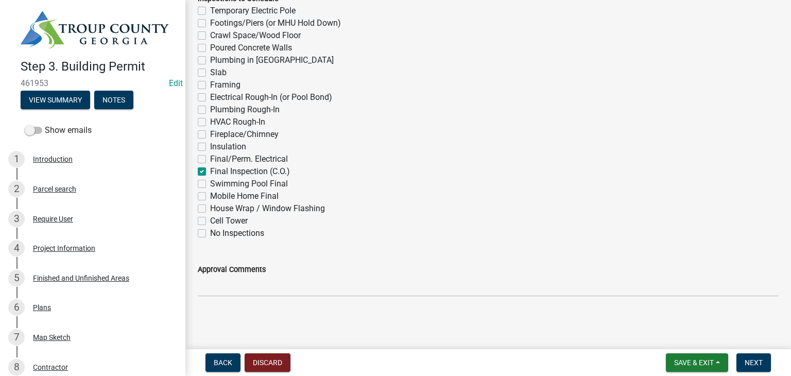
checkbox input "false"
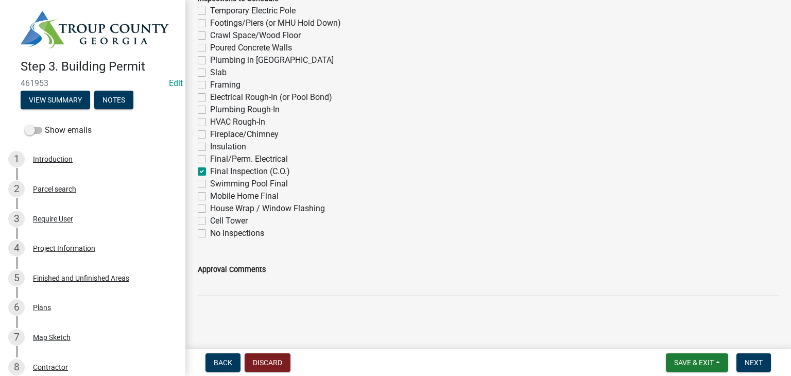
checkbox input "false"
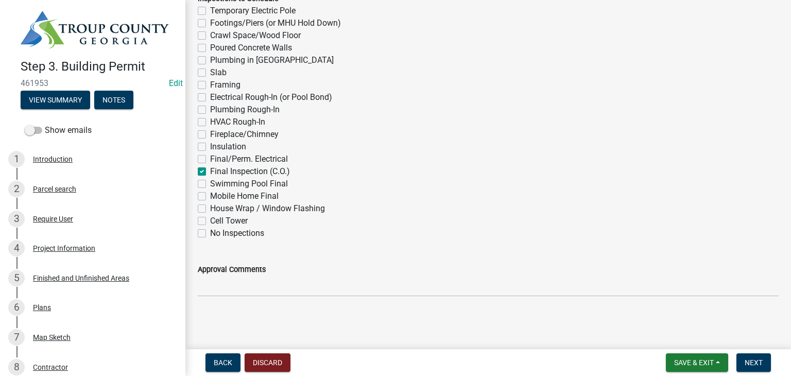
checkbox input "false"
checkbox input "true"
checkbox input "false"
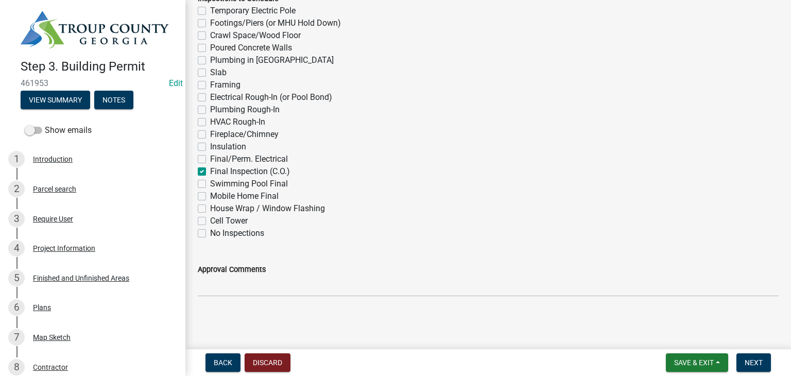
checkbox input "false"
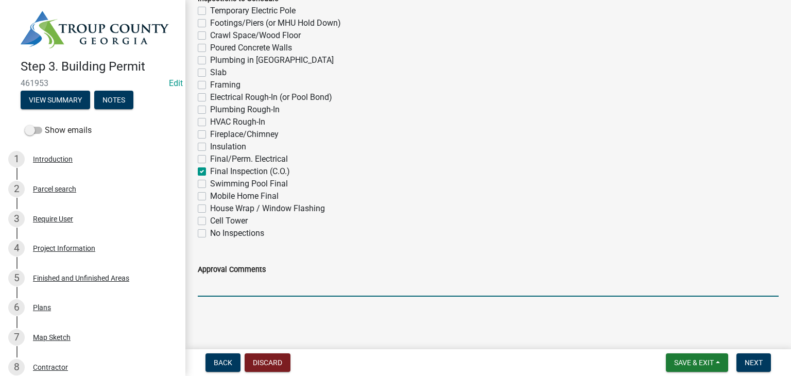
click at [217, 287] on input "Approval Comments" at bounding box center [488, 285] width 581 height 21
click at [758, 361] on span "Next" at bounding box center [754, 362] width 18 height 8
drag, startPoint x: 314, startPoint y: 284, endPoint x: 188, endPoint y: 310, distance: 128.2
click at [222, 285] on input "check removed and cleaned up" at bounding box center [488, 285] width 581 height 21
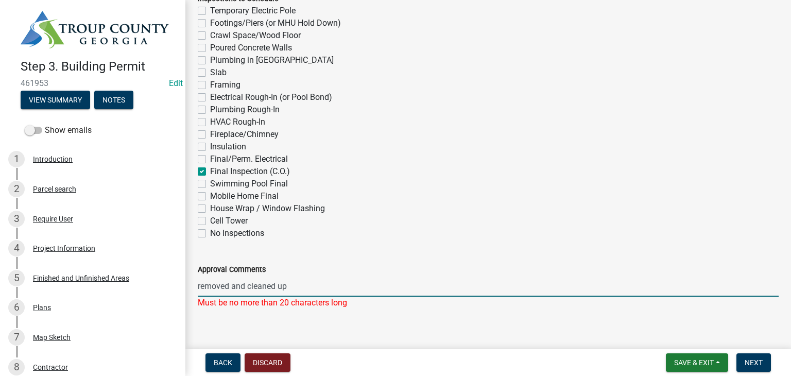
click at [247, 284] on input "removed and cleaned up" at bounding box center [488, 285] width 581 height 21
click at [247, 284] on input "removedcleaned up" at bounding box center [488, 285] width 581 height 21
click at [230, 284] on input "removedcleaned up" at bounding box center [488, 285] width 581 height 21
click at [295, 291] on input "remove cleaned up" at bounding box center [488, 285] width 581 height 21
type input "removed"
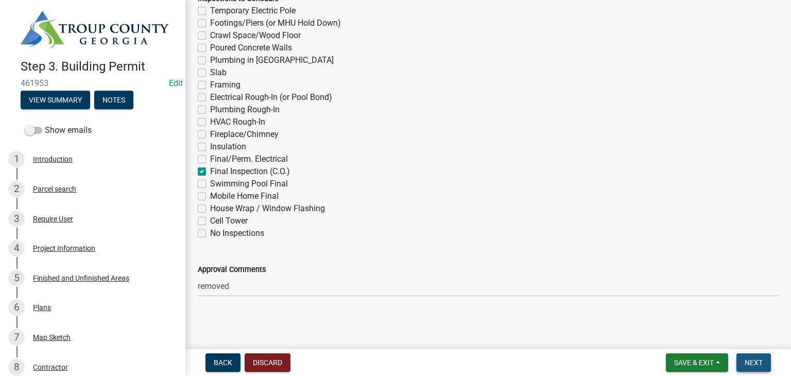
click at [762, 361] on span "Next" at bounding box center [754, 362] width 18 height 8
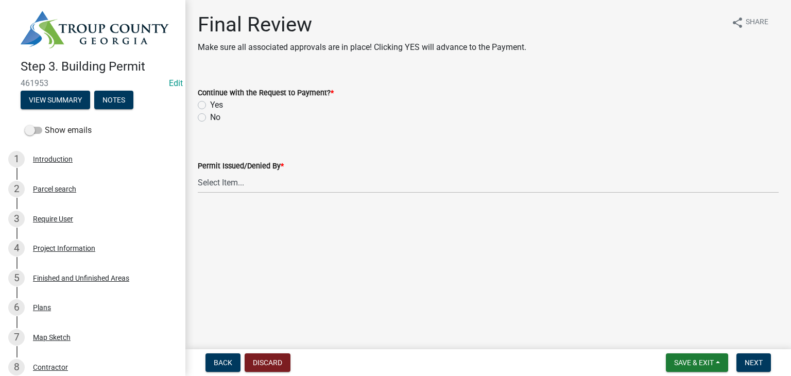
click at [210, 105] on label "Yes" at bounding box center [216, 105] width 13 height 12
click at [210, 105] on input "Yes" at bounding box center [213, 102] width 7 height 7
radio input "true"
click at [233, 184] on select "Select Item... [PERSON_NAME] [PERSON_NAME] [PERSON_NAME] [PERSON_NAME] [PERSON_…" at bounding box center [488, 182] width 581 height 21
click at [198, 172] on select "Select Item... [PERSON_NAME] [PERSON_NAME] [PERSON_NAME] [PERSON_NAME] [PERSON_…" at bounding box center [488, 182] width 581 height 21
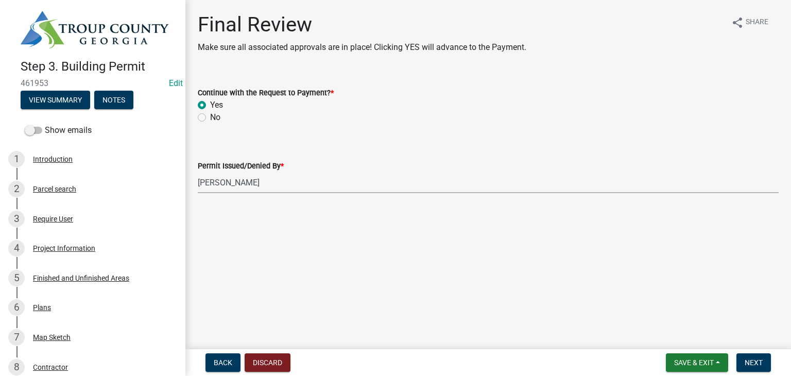
select select "947daff0-9e7f-4afb-971e-5291e3092dff"
click at [758, 365] on span "Next" at bounding box center [754, 362] width 18 height 8
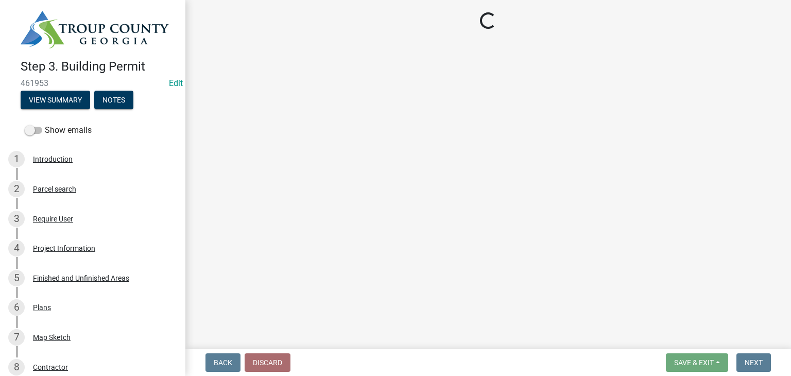
select select "3: 3"
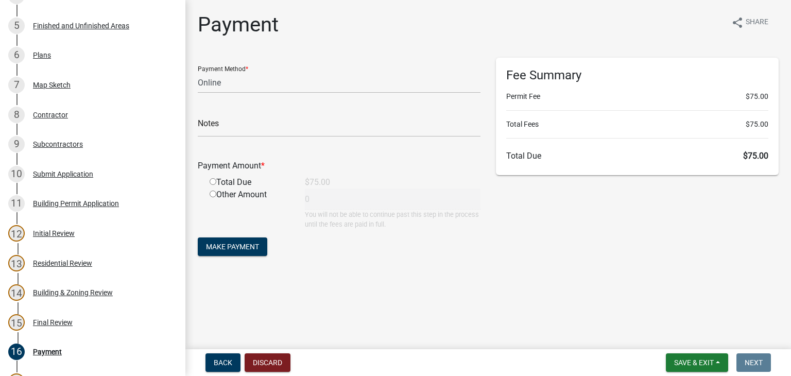
scroll to position [251, 0]
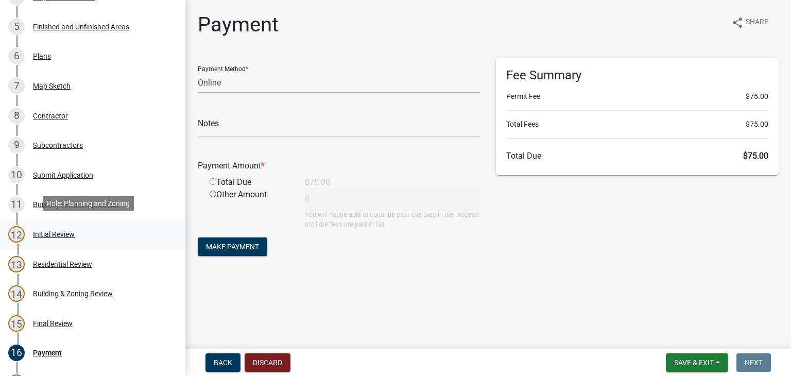
click at [23, 232] on div "12" at bounding box center [16, 234] width 16 height 16
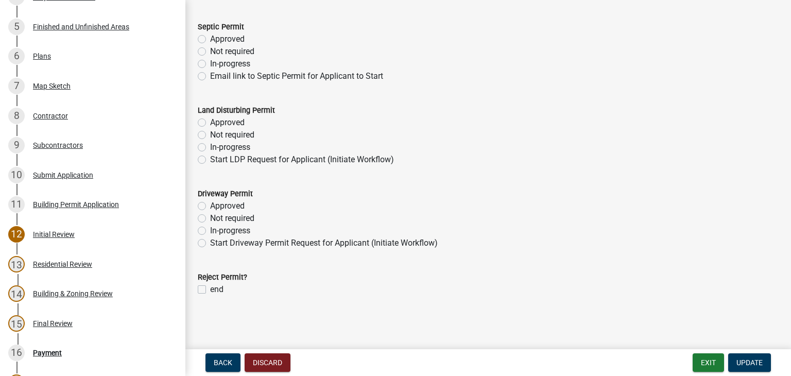
scroll to position [0, 0]
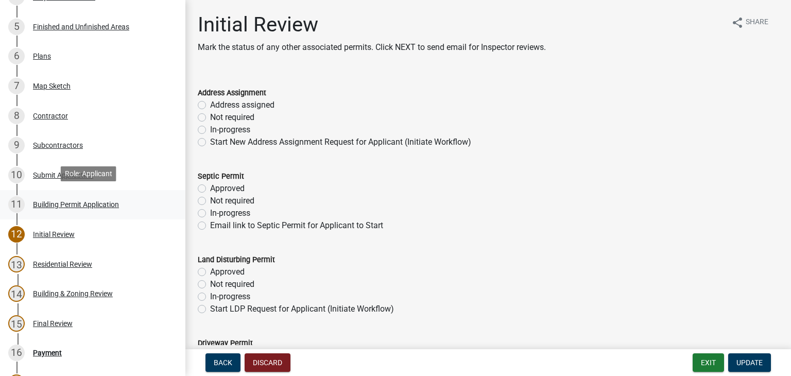
click at [30, 204] on div "11 Building Permit Application" at bounding box center [88, 204] width 161 height 16
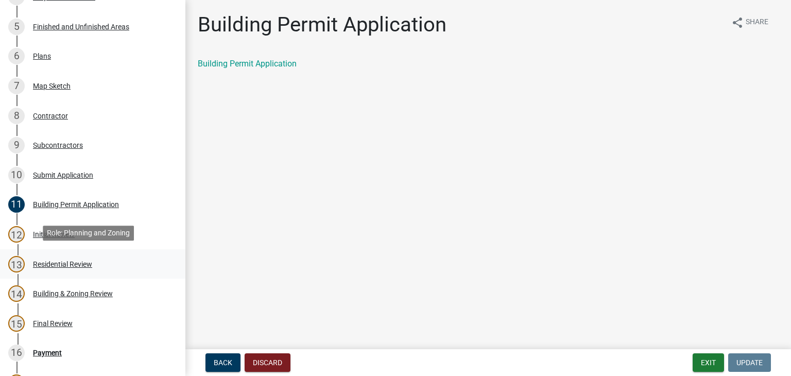
click at [45, 261] on div "Residential Review" at bounding box center [62, 264] width 59 height 7
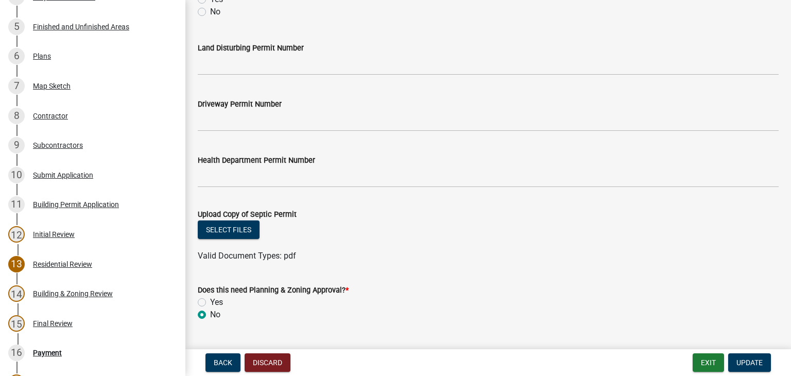
scroll to position [475, 0]
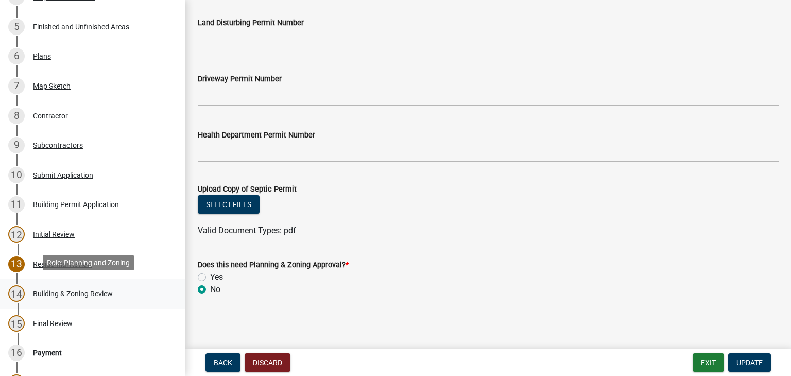
click at [20, 287] on div "14" at bounding box center [16, 293] width 16 height 16
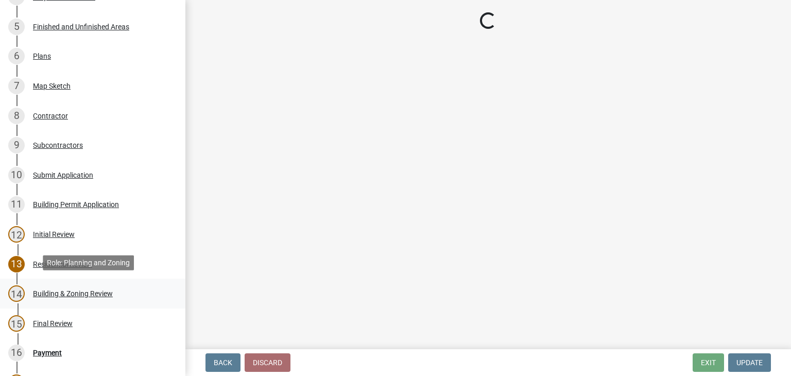
scroll to position [0, 0]
select select "947daff0-9e7f-4afb-971e-5291e3092dff"
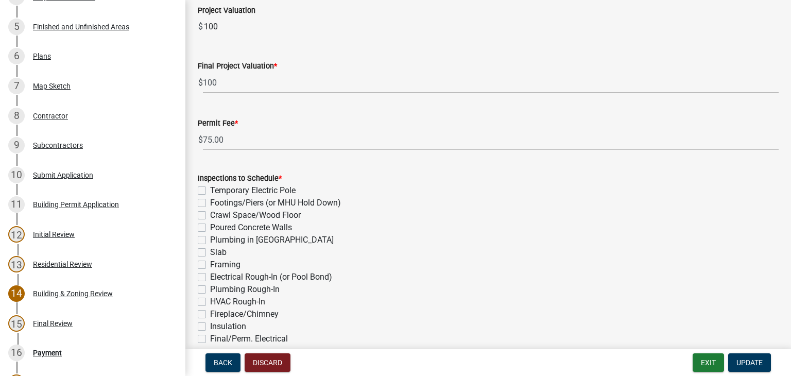
scroll to position [249, 0]
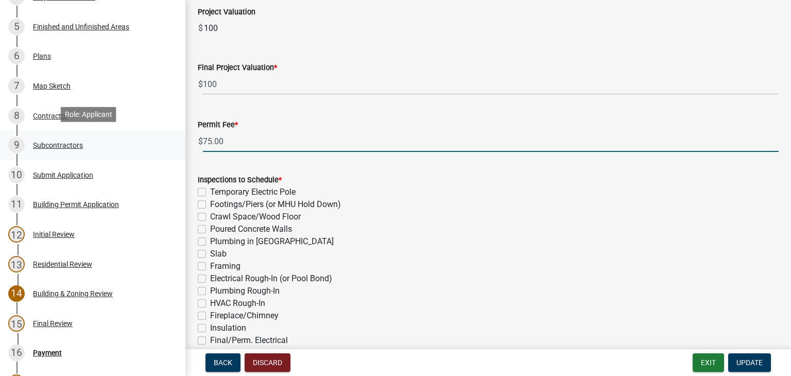
drag, startPoint x: 235, startPoint y: 139, endPoint x: 164, endPoint y: 141, distance: 70.6
click at [164, 141] on div "Step 3. Building Permit 461953 Edit View Summary Notes Show emails 1 Introducti…" at bounding box center [395, 188] width 791 height 376
type input "100.00"
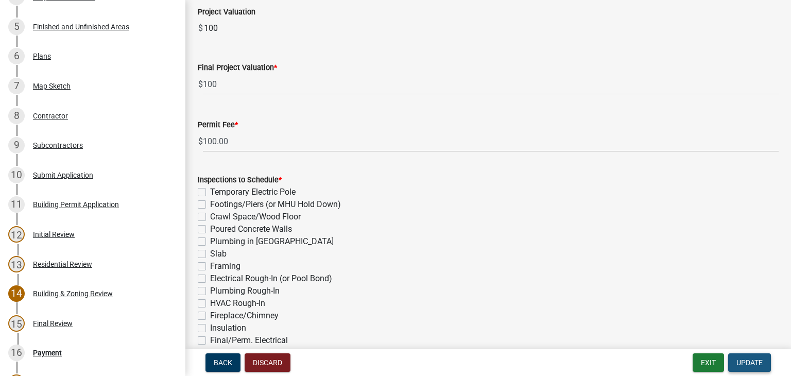
click at [748, 363] on span "Update" at bounding box center [749, 362] width 26 height 8
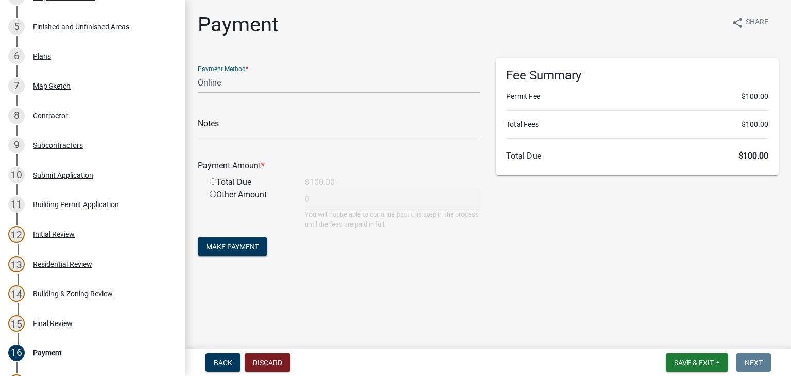
click at [238, 89] on select "Credit Card POS Check Cash Online" at bounding box center [339, 82] width 283 height 21
select select "1: 0"
click at [198, 72] on select "Credit Card POS Check Cash Online" at bounding box center [339, 82] width 283 height 21
click at [229, 130] on input "text" at bounding box center [339, 126] width 283 height 21
type input "Chk # 23945"
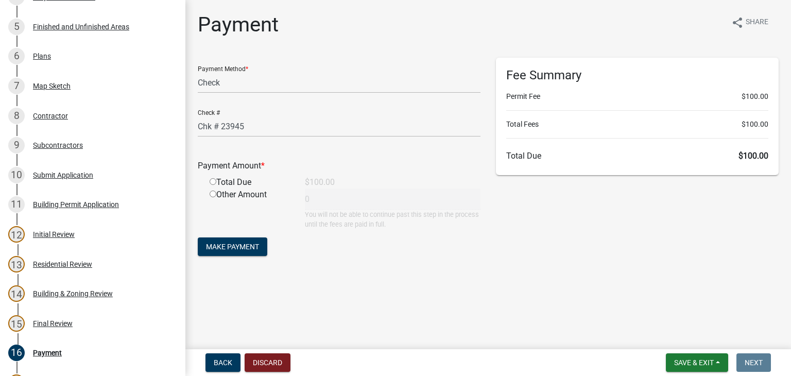
click at [214, 182] on input "radio" at bounding box center [213, 181] width 7 height 7
radio input "true"
type input "100"
click at [234, 250] on span "Make Payment" at bounding box center [232, 247] width 53 height 8
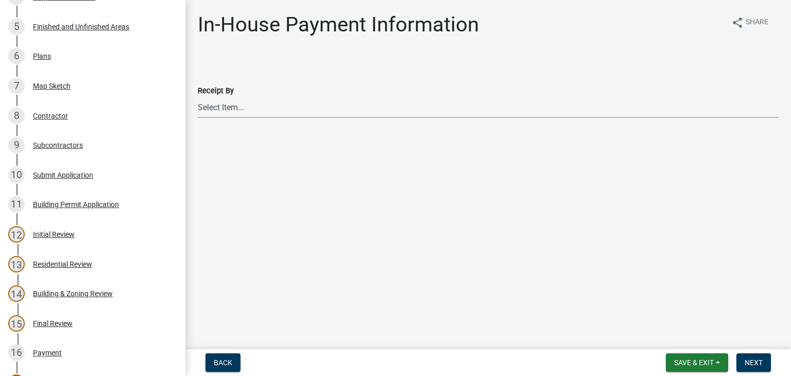
click at [217, 110] on select "Select Item... [PERSON_NAME] [PERSON_NAME] [PERSON_NAME] [PERSON_NAME] [PERSON_…" at bounding box center [488, 107] width 581 height 21
click at [198, 97] on select "Select Item... [PERSON_NAME] [PERSON_NAME] [PERSON_NAME] [PERSON_NAME] [PERSON_…" at bounding box center [488, 107] width 581 height 21
select select "947daff0-9e7f-4afb-971e-5291e3092dff"
click at [753, 367] on button "Next" at bounding box center [753, 362] width 34 height 19
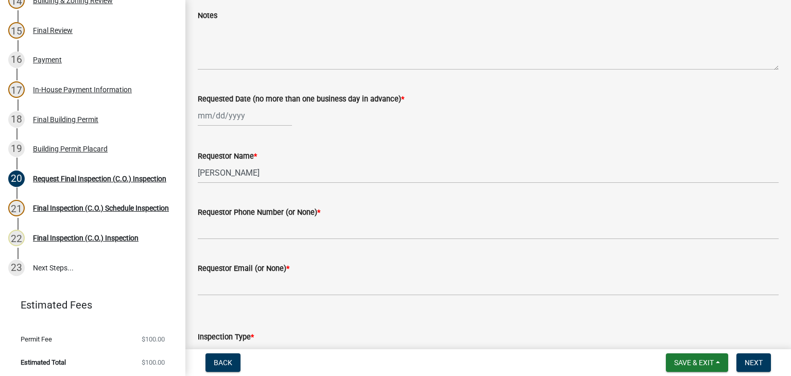
scroll to position [545, 0]
click at [73, 145] on div "Building Permit Placard" at bounding box center [70, 148] width 75 height 7
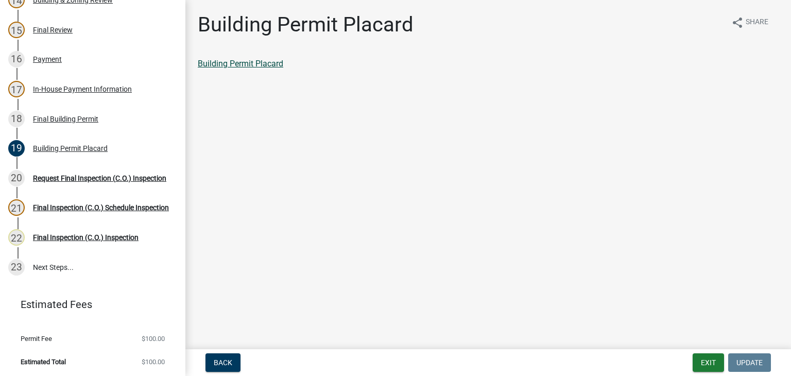
click at [265, 67] on link "Building Permit Placard" at bounding box center [240, 64] width 85 height 10
click at [38, 60] on div "Payment" at bounding box center [47, 59] width 29 height 7
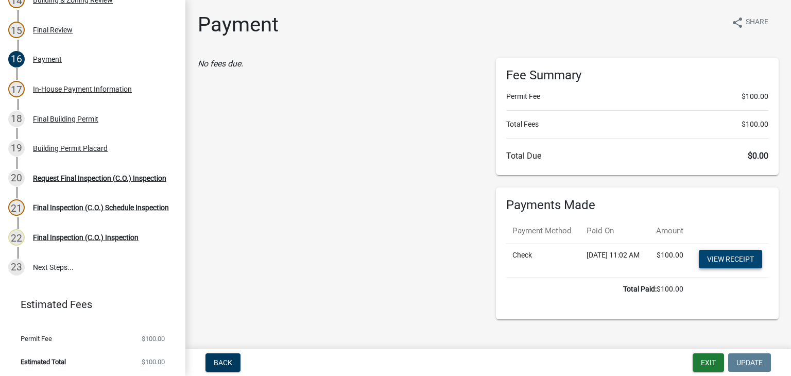
click at [723, 268] on link "View receipt" at bounding box center [730, 259] width 63 height 19
